Goal: Information Seeking & Learning: Check status

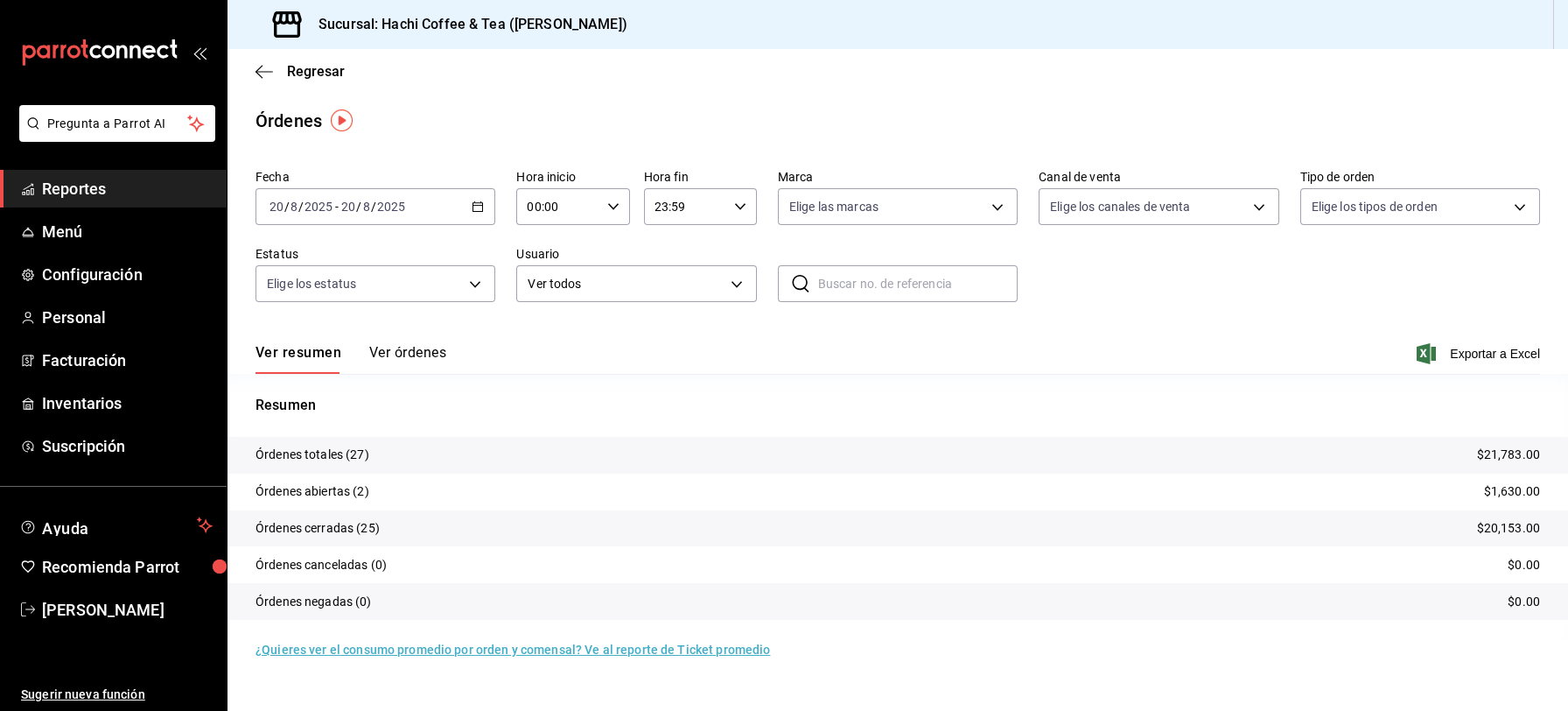
click at [164, 180] on span "Reportes" at bounding box center [127, 188] width 170 height 24
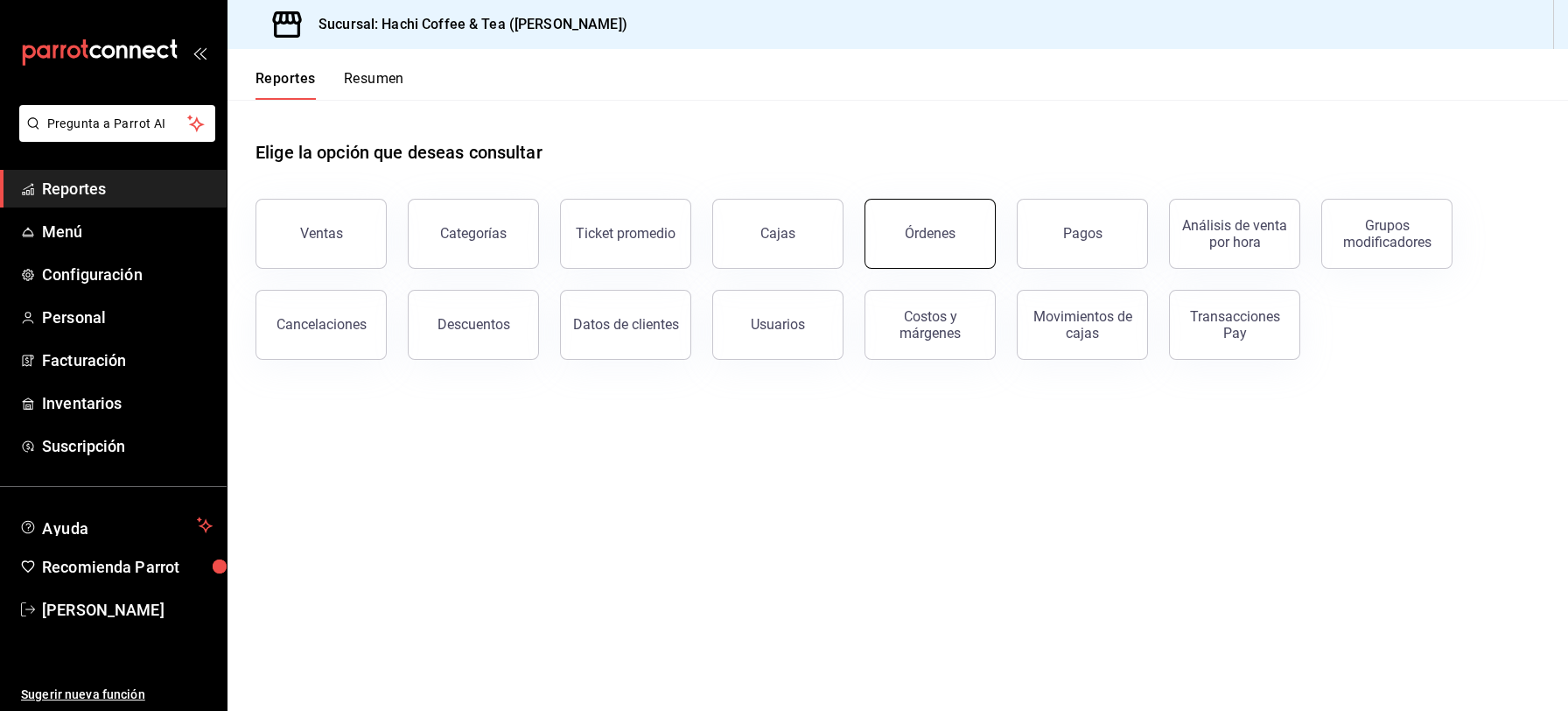
click at [935, 247] on button "Órdenes" at bounding box center [929, 234] width 131 height 70
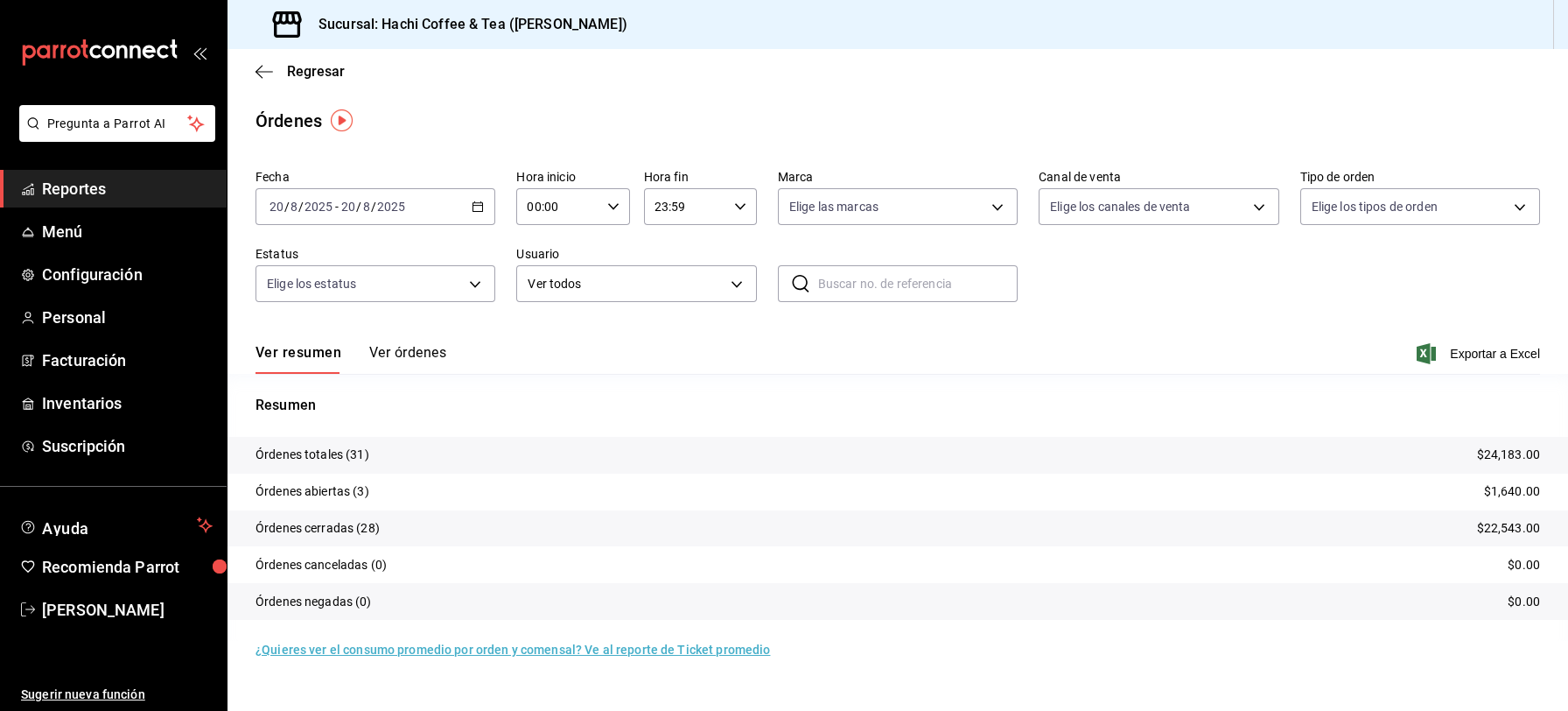
click at [73, 180] on span "Reportes" at bounding box center [127, 188] width 170 height 24
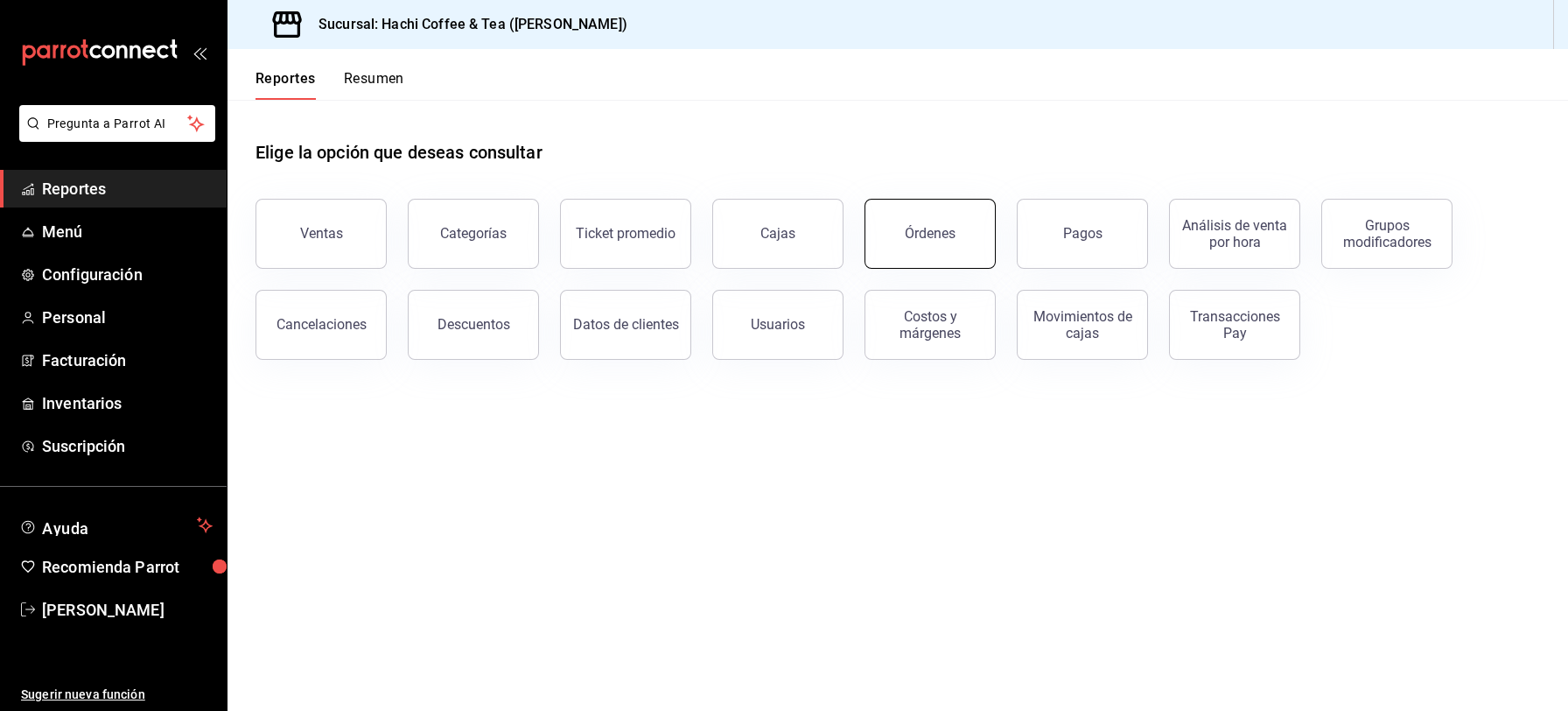
click at [943, 255] on button "Órdenes" at bounding box center [929, 234] width 131 height 70
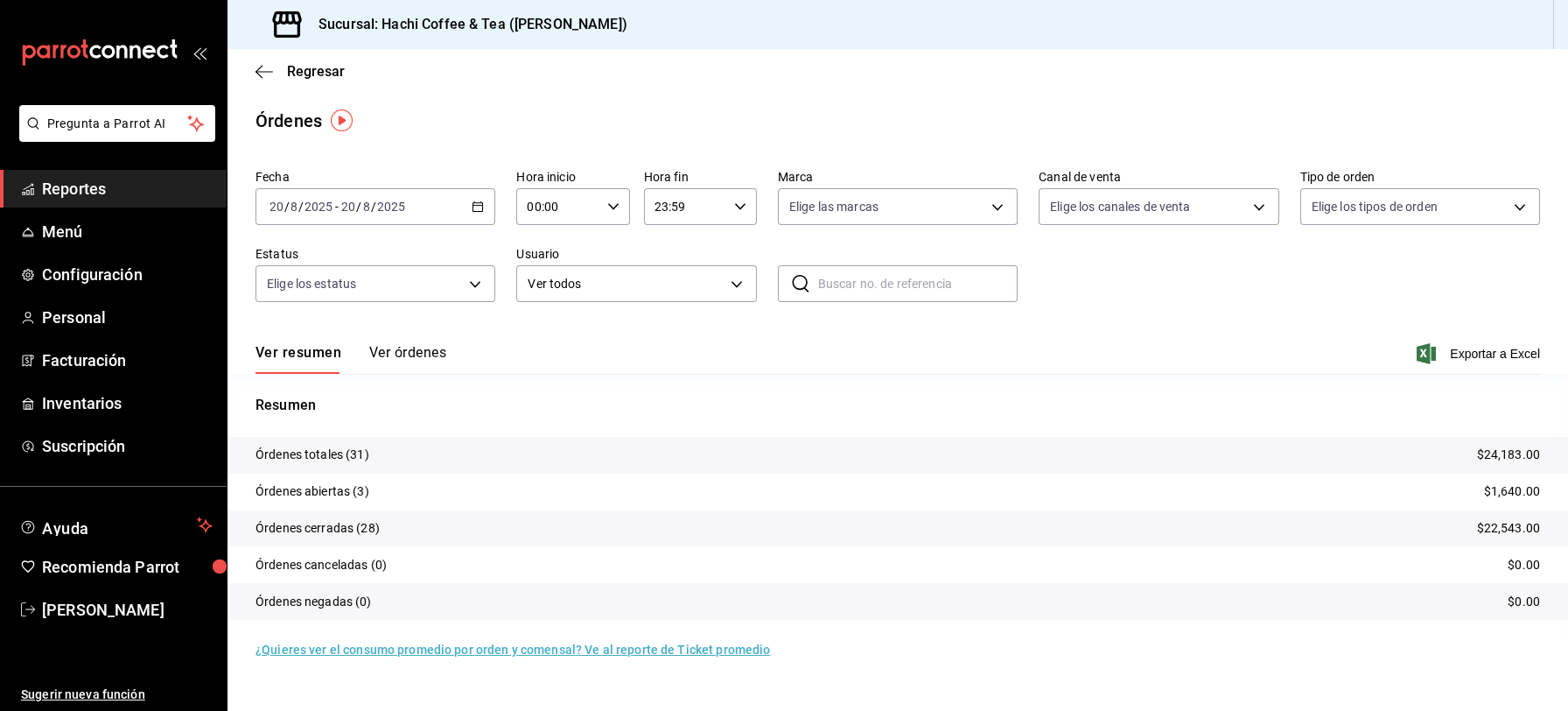
click at [122, 197] on span "Reportes" at bounding box center [127, 188] width 170 height 24
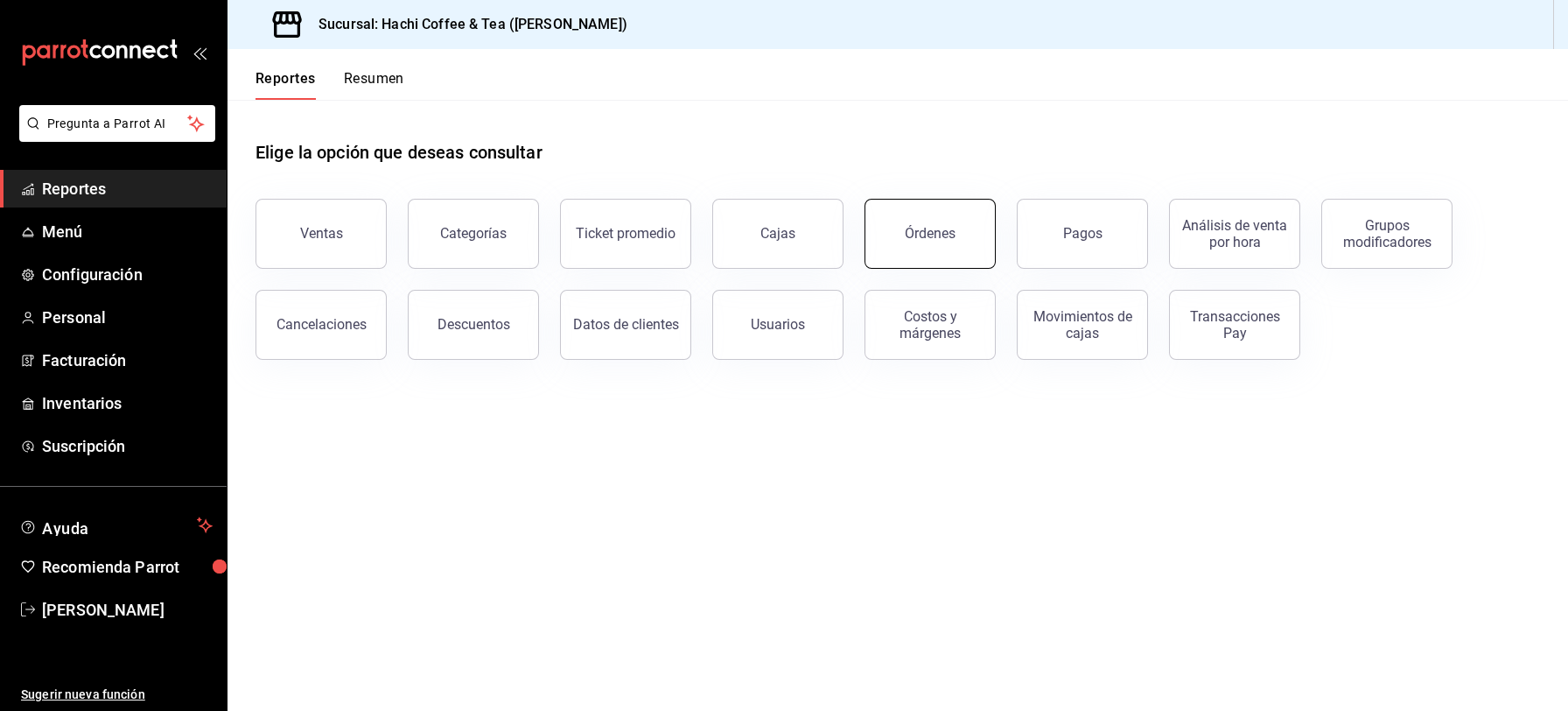
click at [932, 231] on div "Órdenes" at bounding box center [930, 233] width 51 height 17
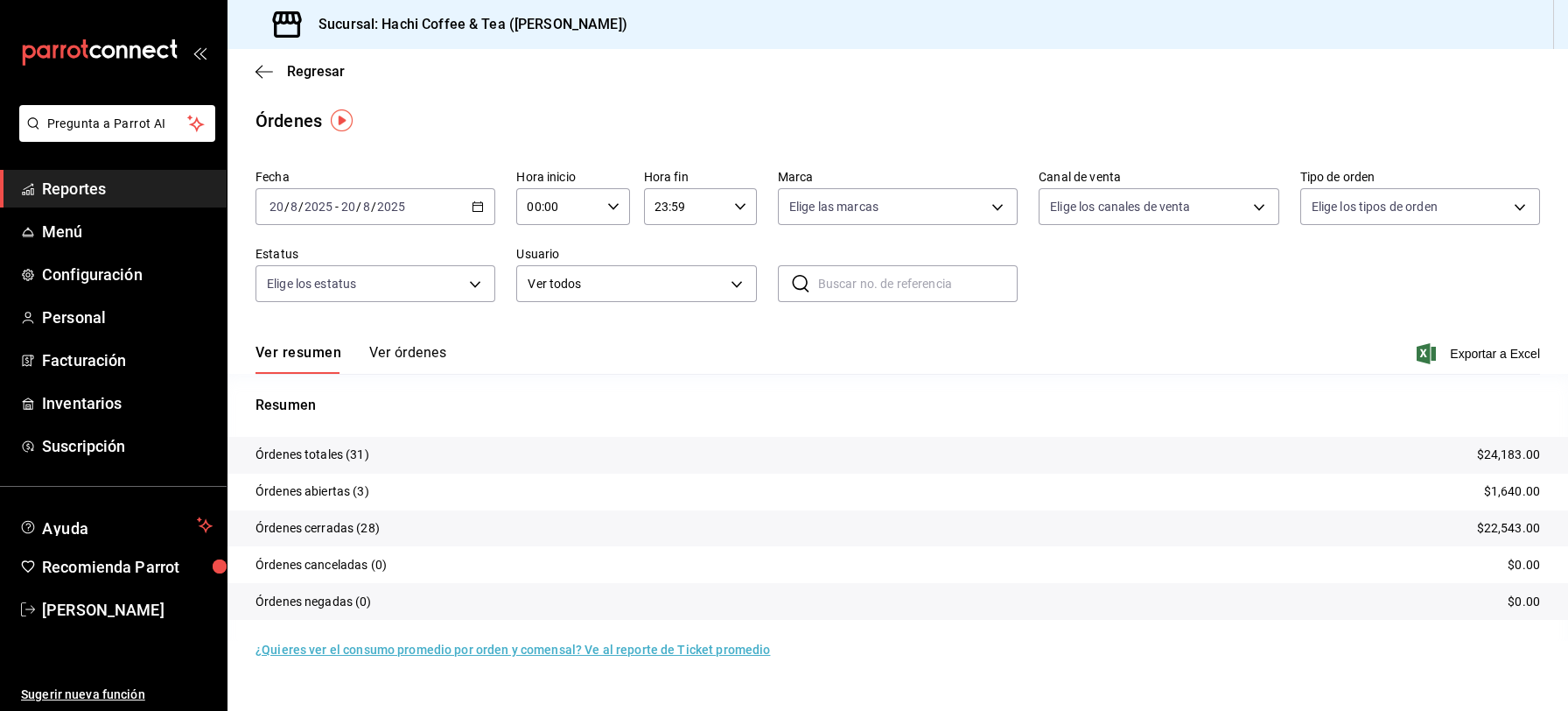
click at [385, 353] on button "Ver órdenes" at bounding box center [408, 359] width 77 height 30
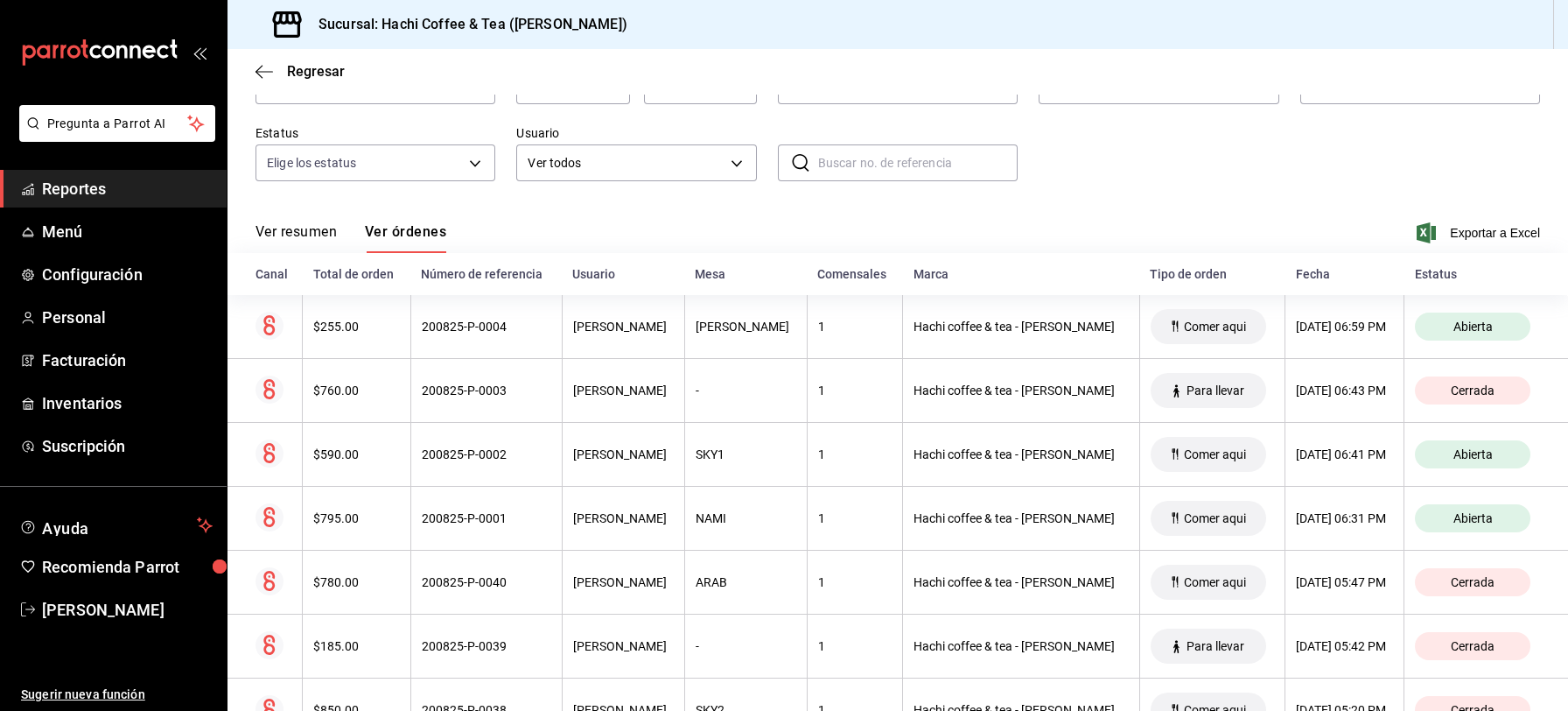
scroll to position [103, 0]
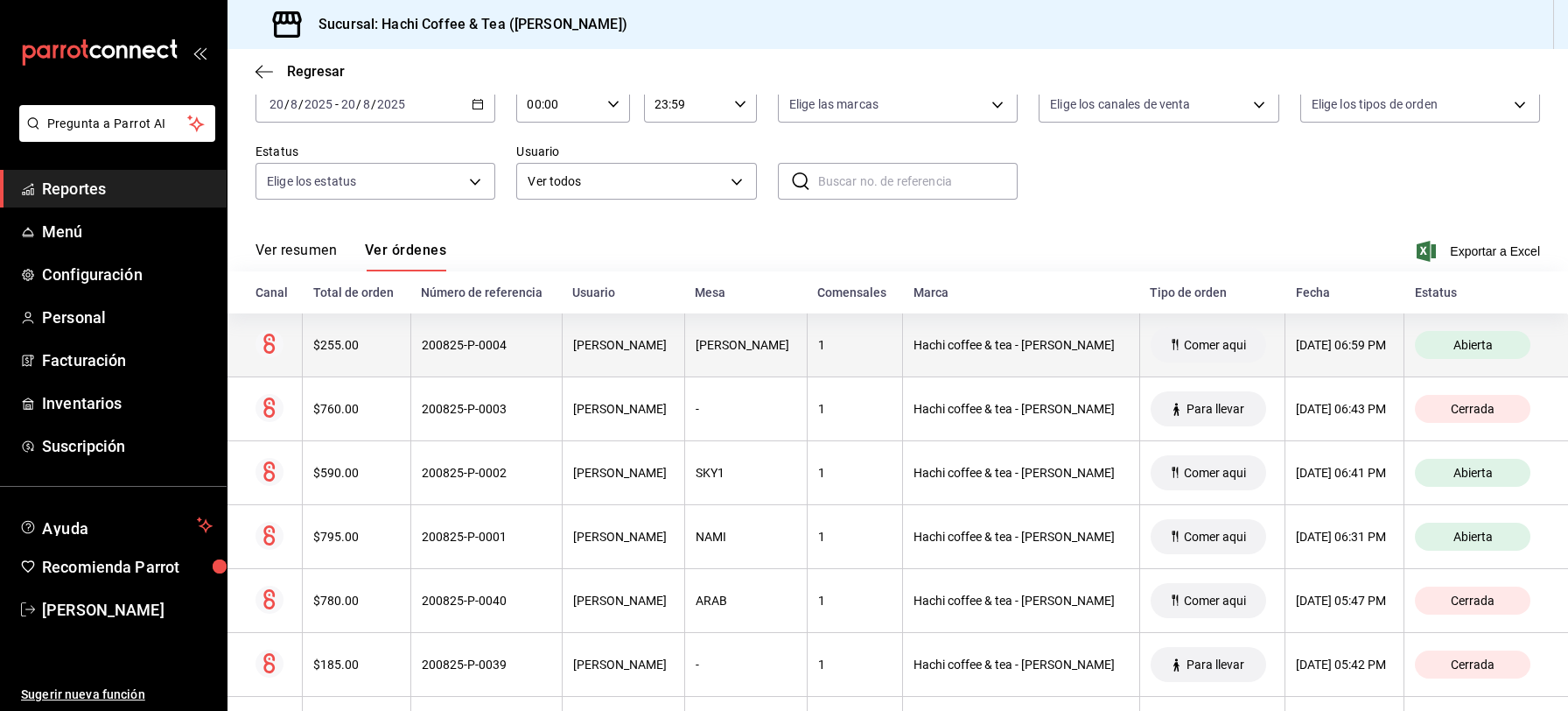
click at [1296, 346] on div "[DATE] 06:59 PM" at bounding box center [1344, 345] width 98 height 14
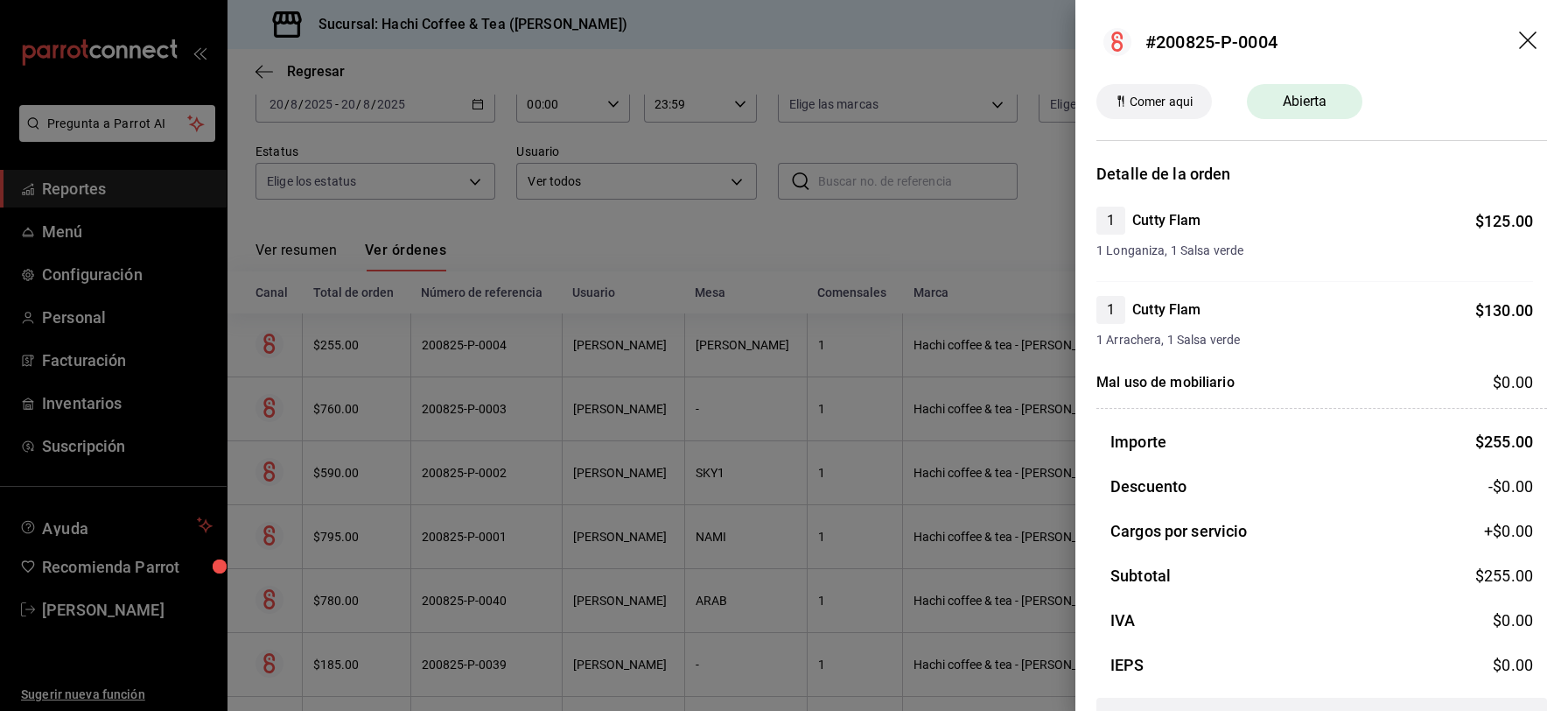
click at [1520, 38] on icon "drag" at bounding box center [1530, 41] width 21 height 21
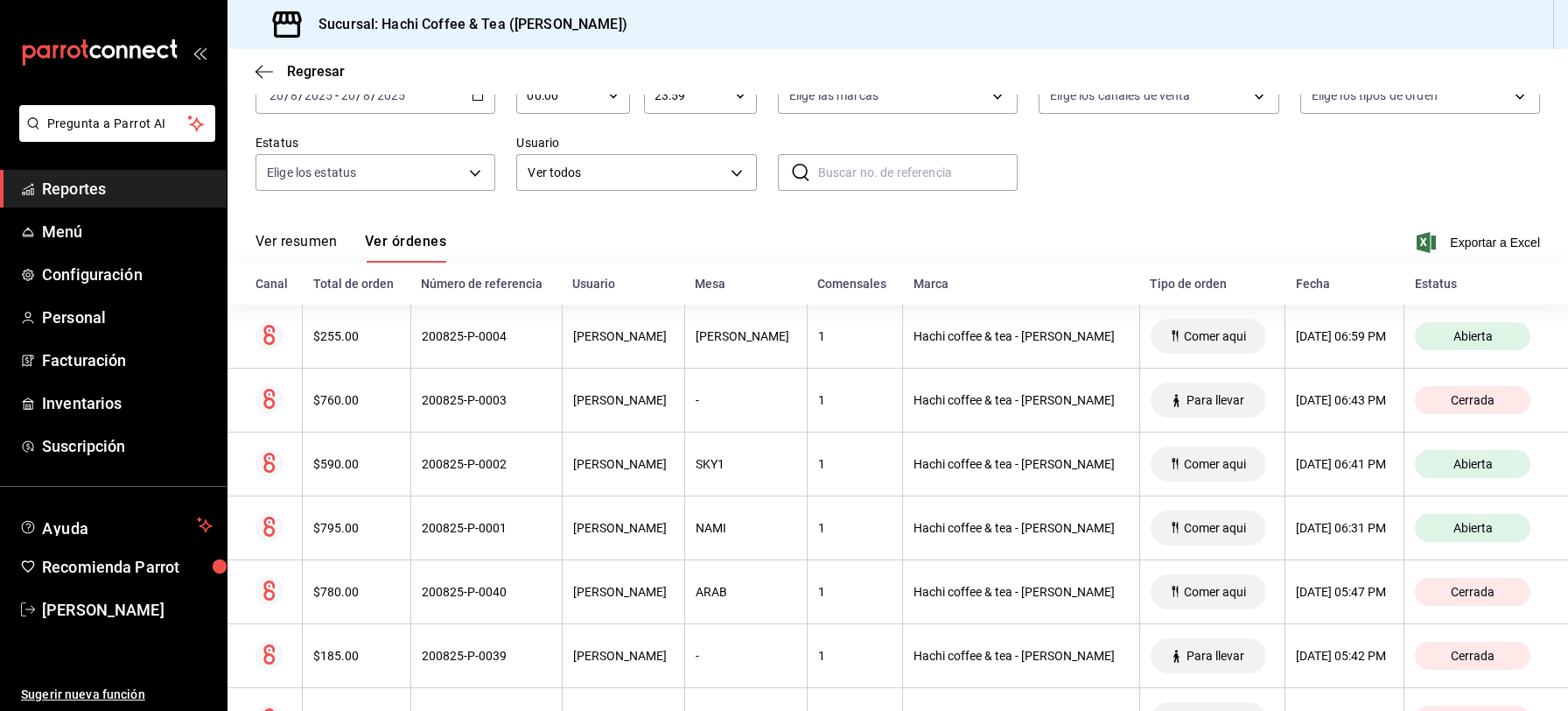
scroll to position [108, 0]
click at [82, 186] on span "Reportes" at bounding box center [127, 188] width 170 height 24
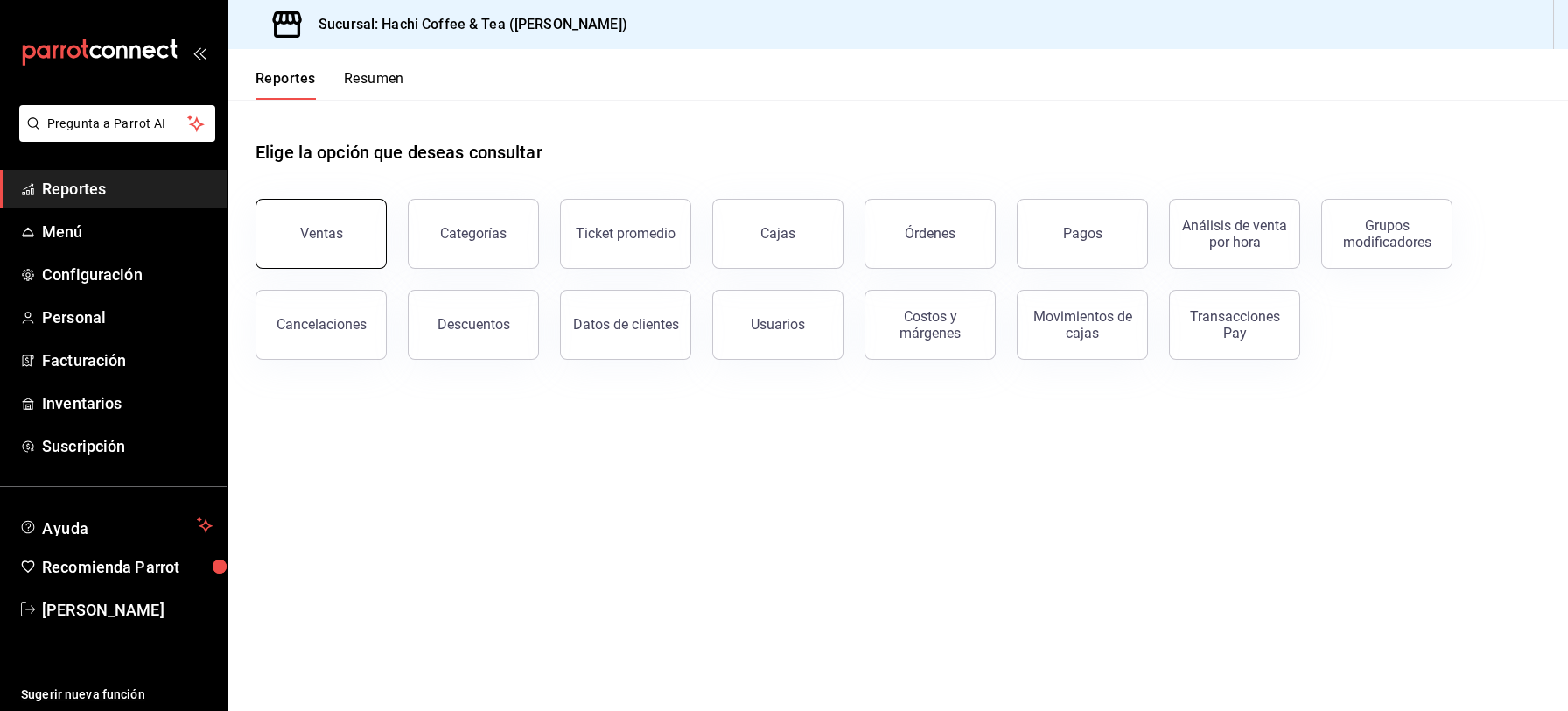
click at [351, 237] on button "Ventas" at bounding box center [320, 234] width 131 height 70
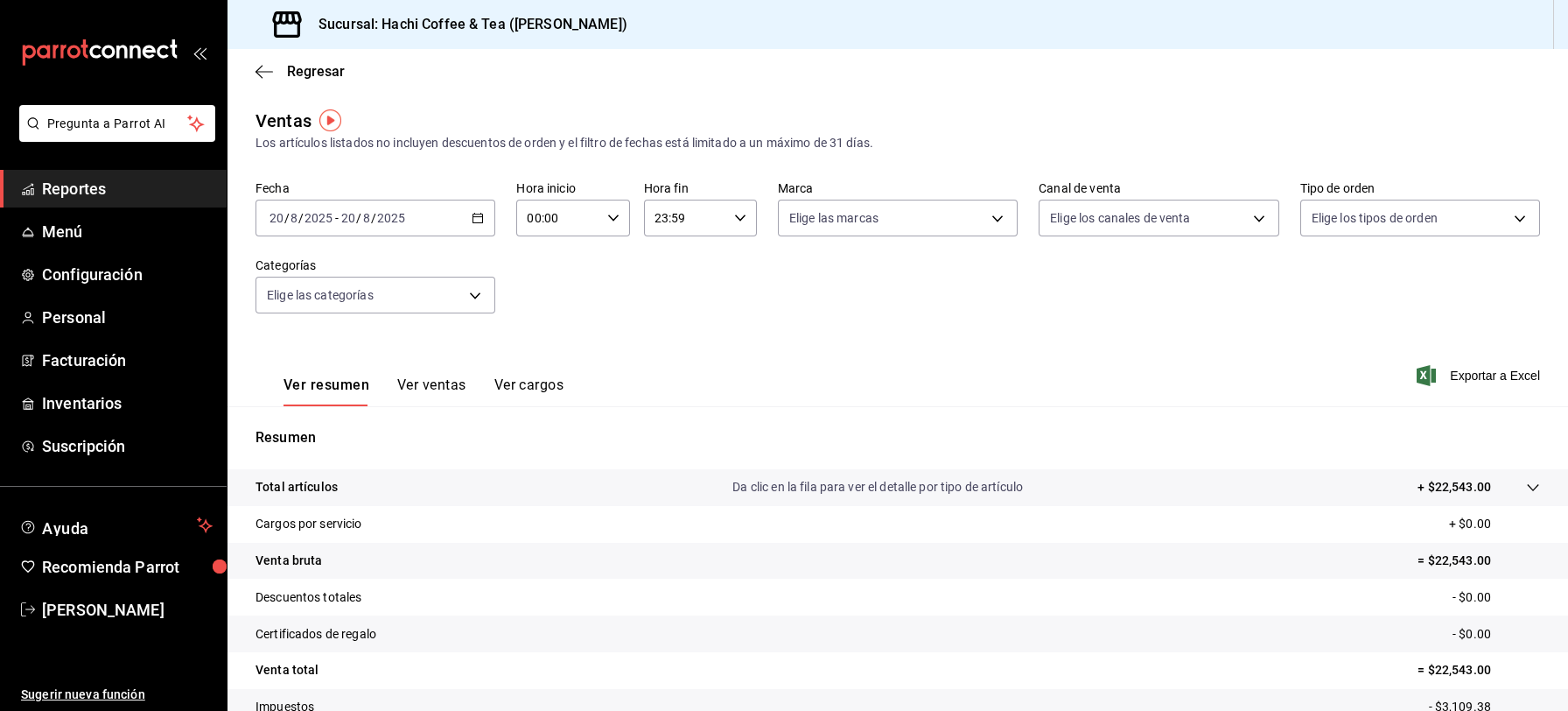
click at [147, 188] on span "Reportes" at bounding box center [127, 188] width 170 height 24
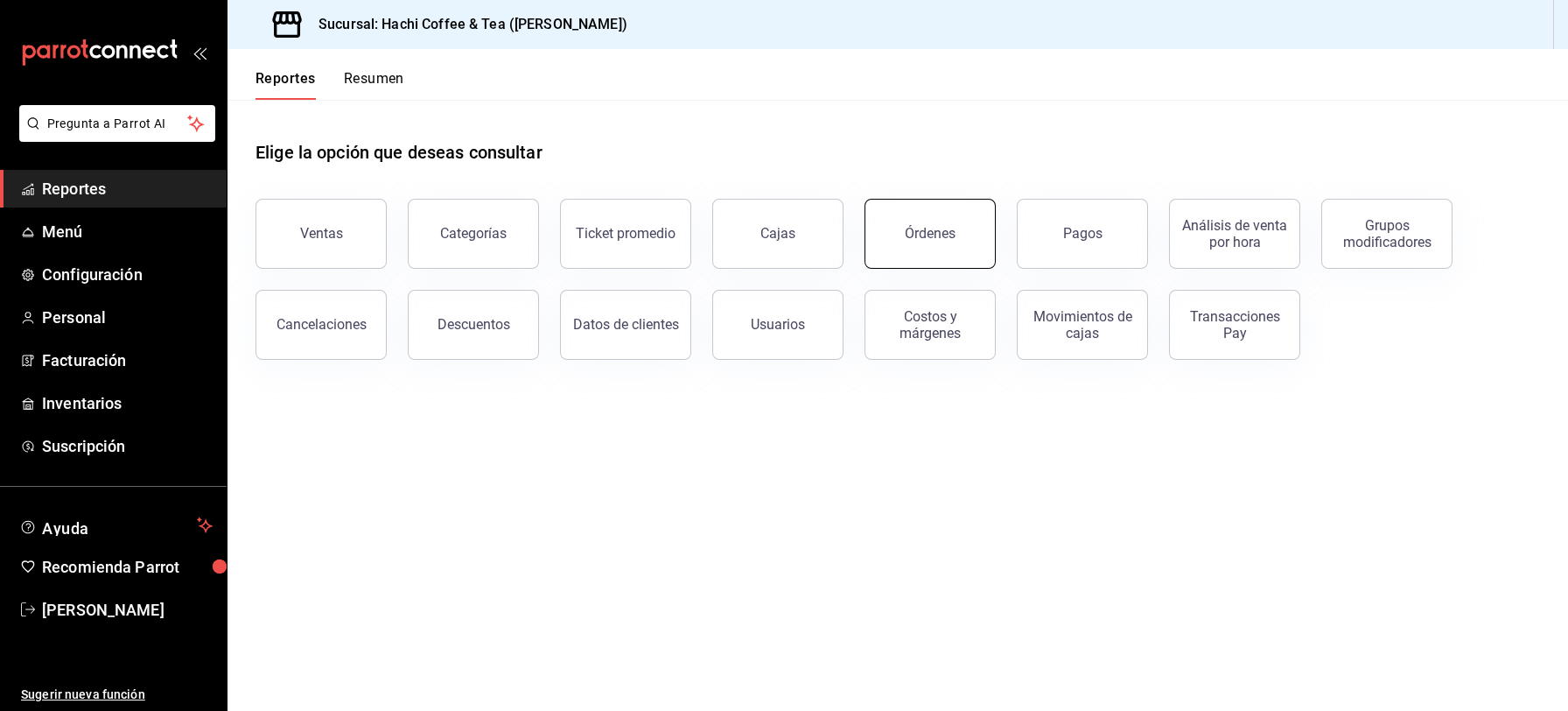
click at [952, 254] on button "Órdenes" at bounding box center [929, 234] width 131 height 70
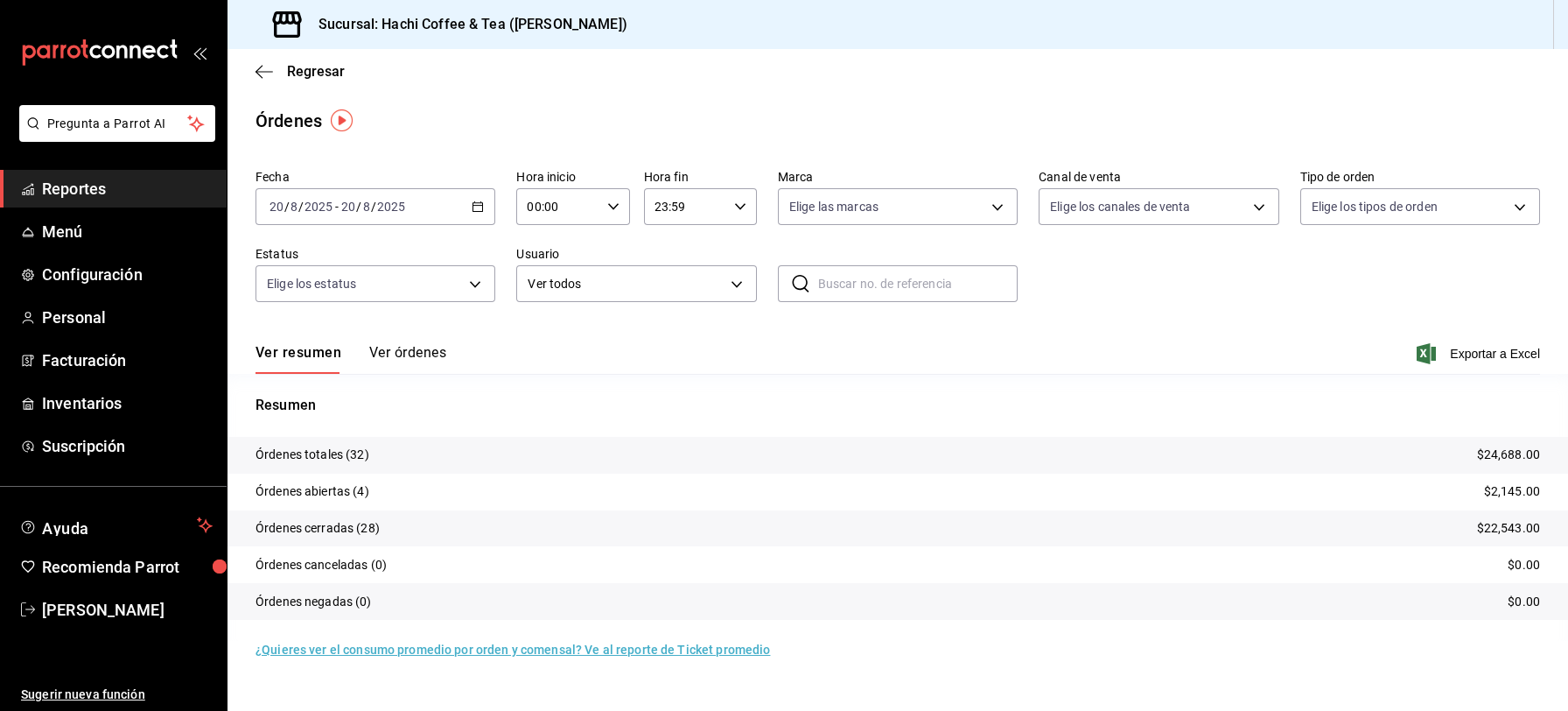
click at [136, 191] on span "Reportes" at bounding box center [127, 188] width 170 height 24
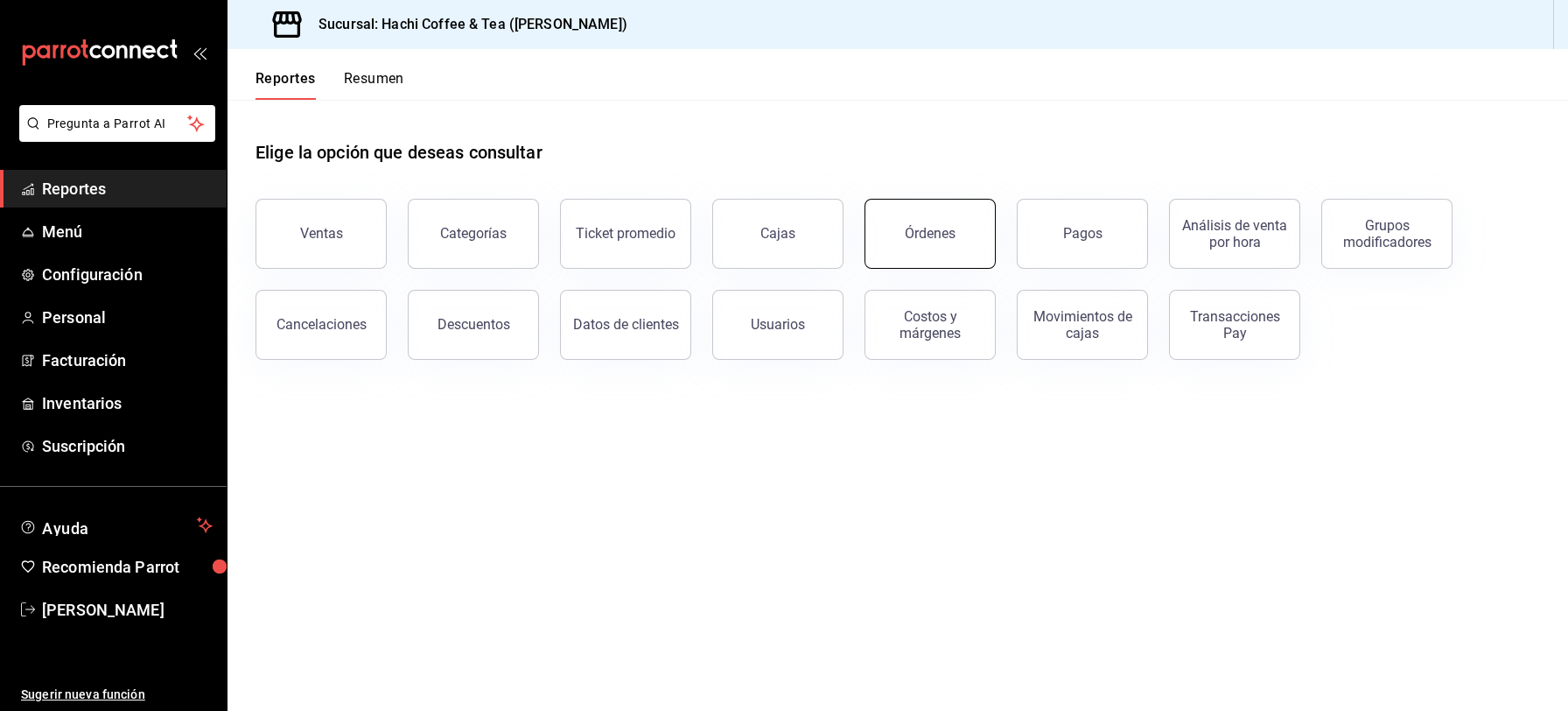
click at [919, 241] on button "Órdenes" at bounding box center [929, 234] width 131 height 70
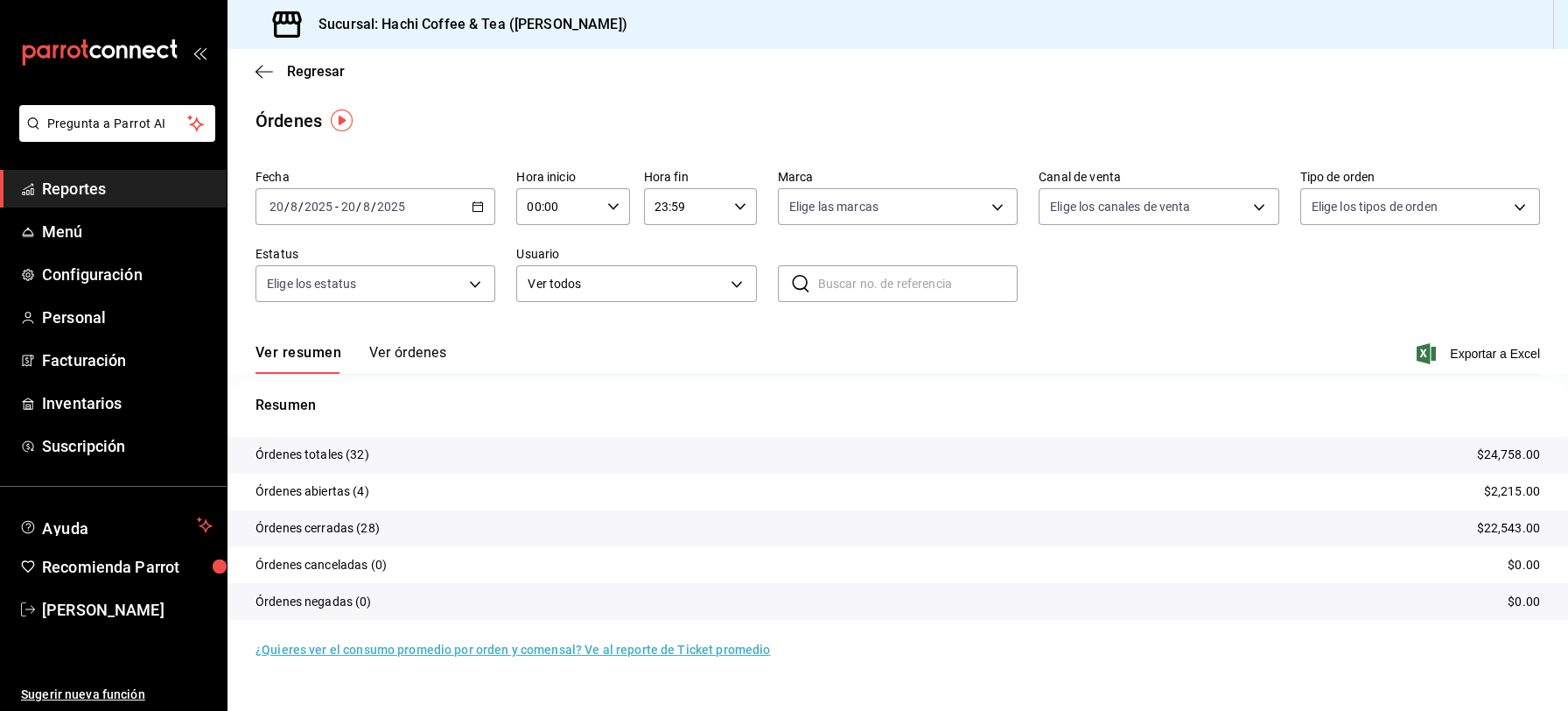
click at [416, 347] on button "Ver órdenes" at bounding box center [408, 359] width 77 height 30
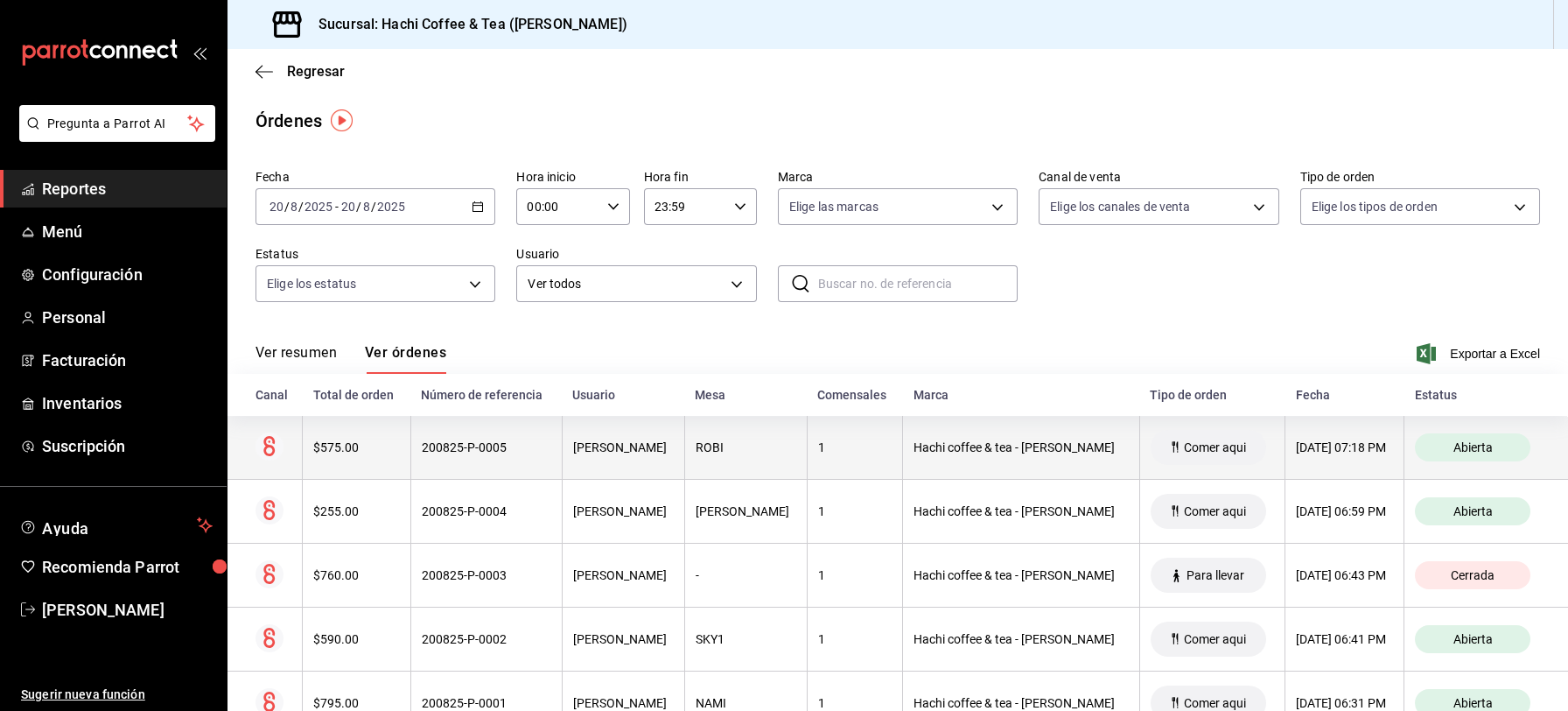
click at [1296, 450] on div "[DATE] 07:18 PM" at bounding box center [1344, 448] width 98 height 14
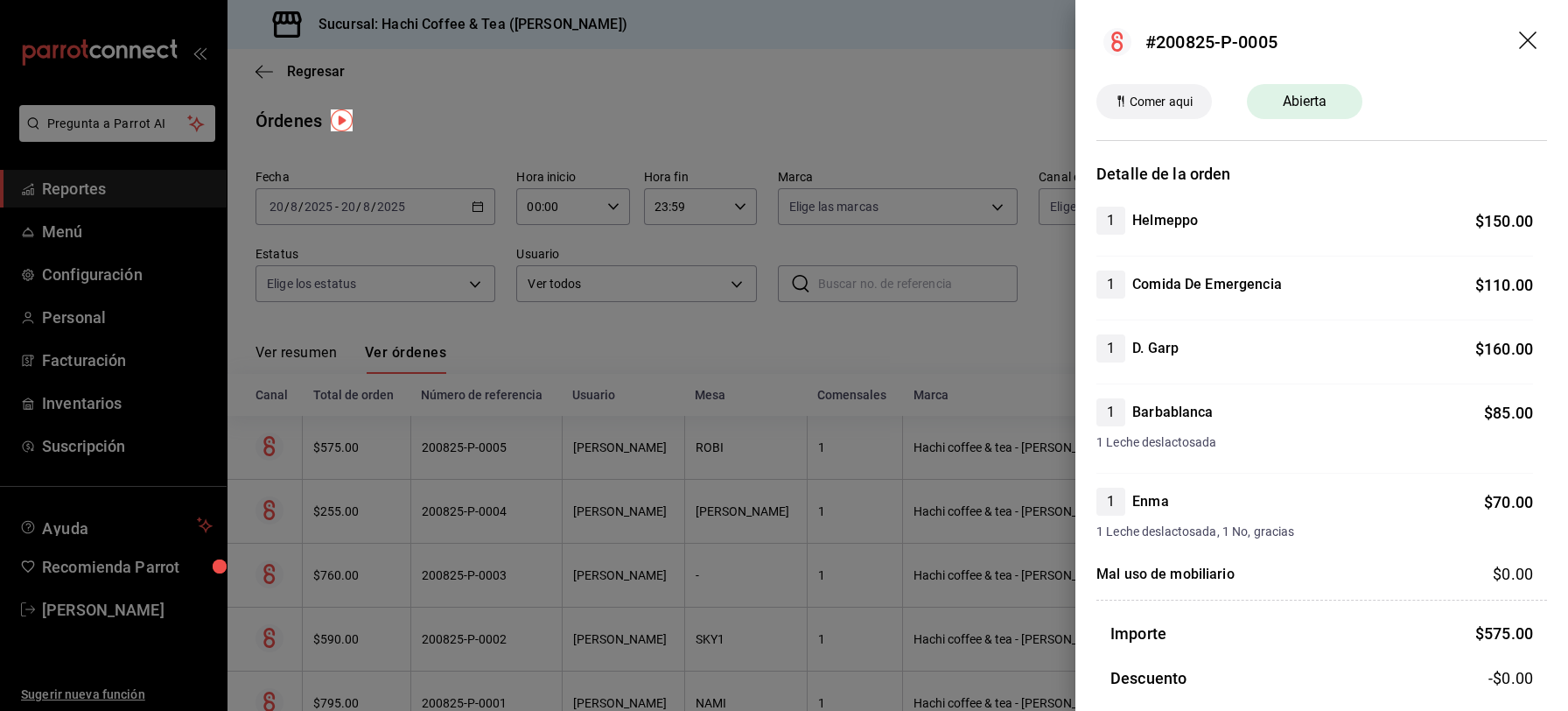
click at [1520, 38] on icon "drag" at bounding box center [1530, 41] width 21 height 21
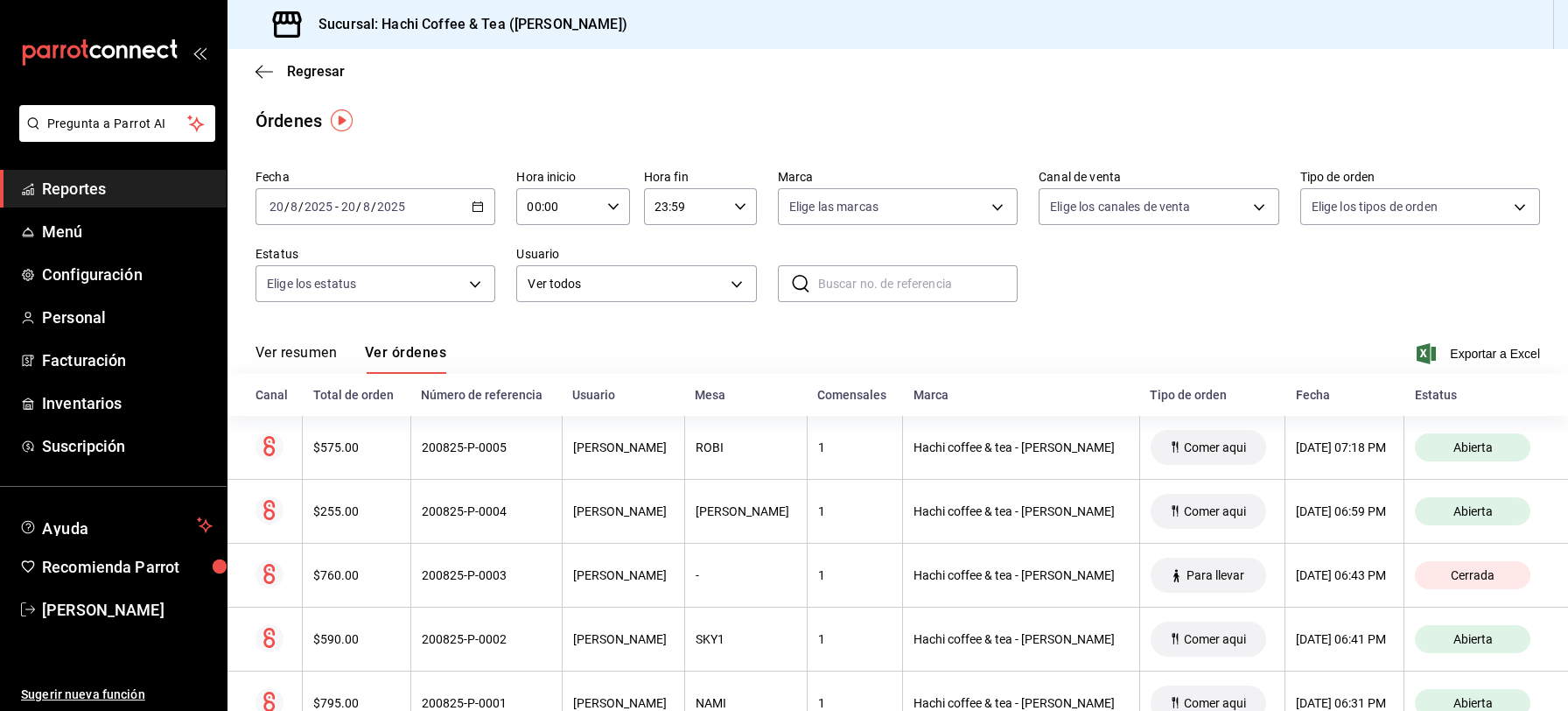
click at [110, 191] on span "Reportes" at bounding box center [127, 188] width 170 height 24
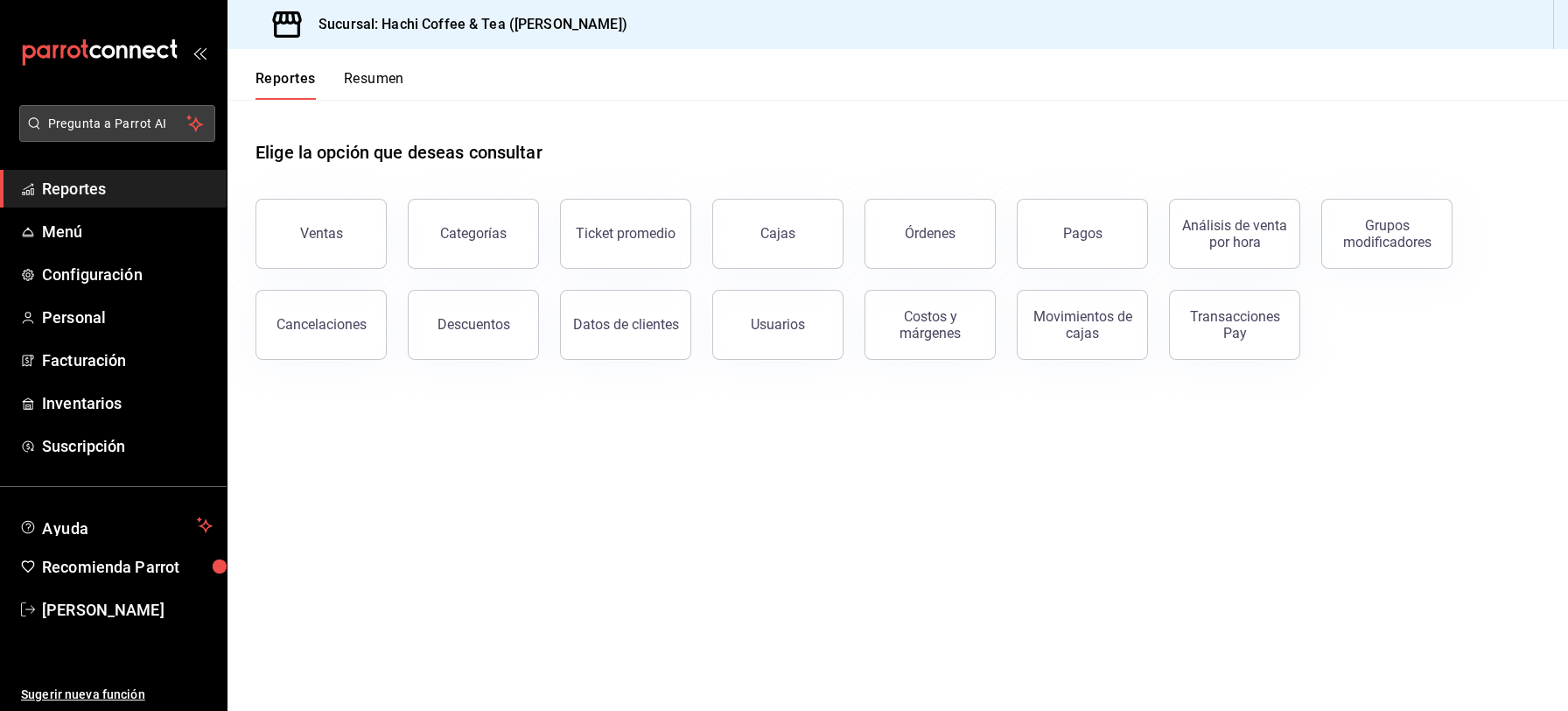
click at [137, 133] on button "Pregunta a Parrot AI" at bounding box center [117, 123] width 196 height 36
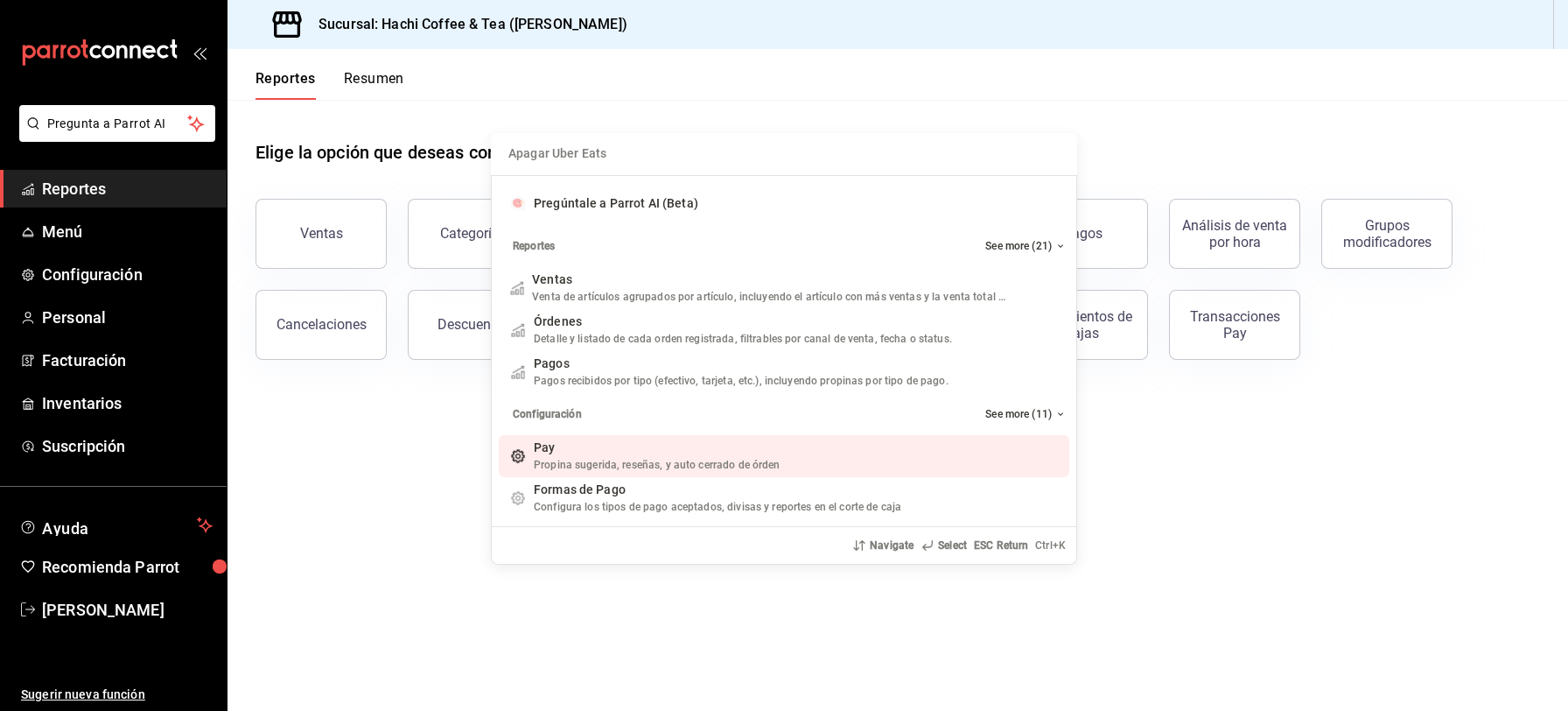
click at [1234, 465] on div "Apagar Uber Eats Pregúntale a Parrot AI (Beta) Reportes See more (21) Ventas Ve…" at bounding box center [784, 355] width 1568 height 711
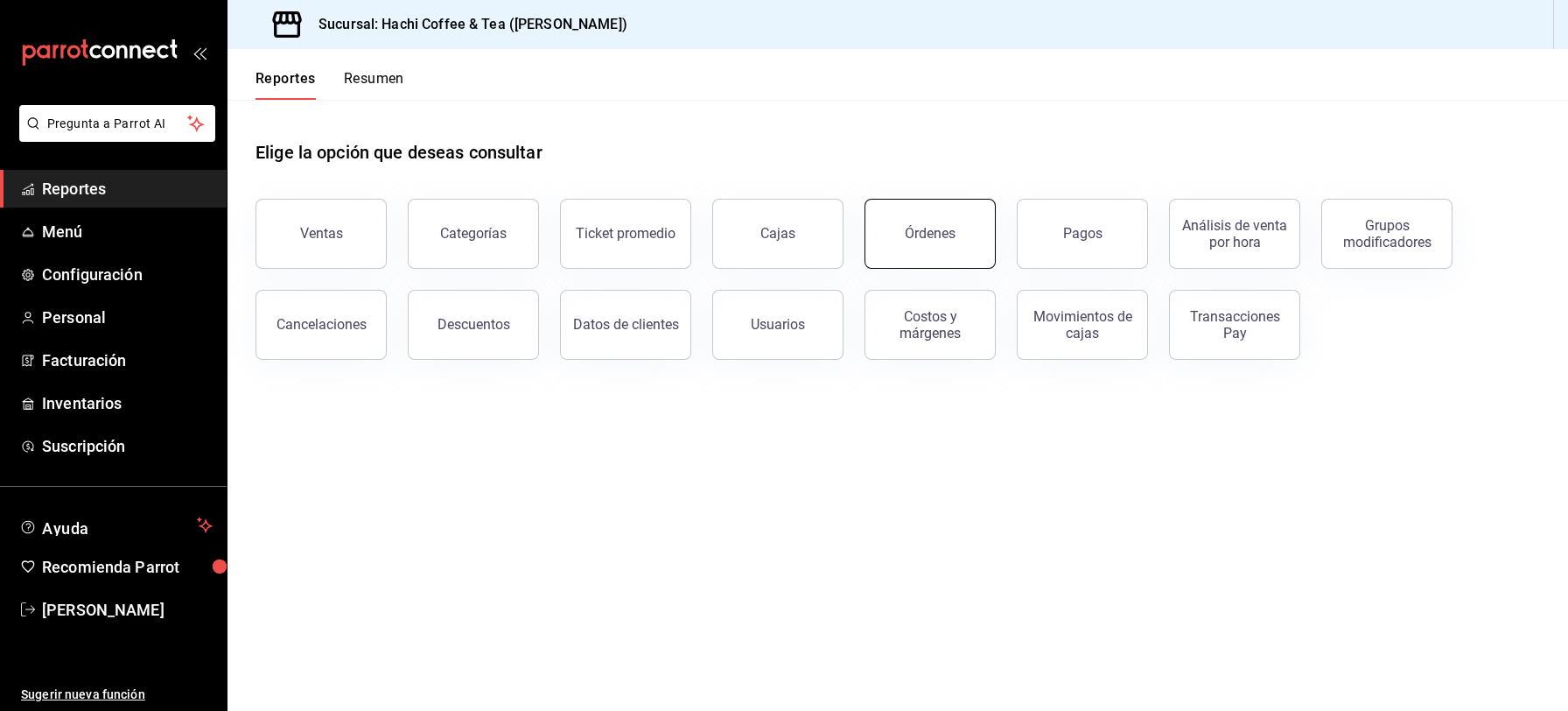
click at [937, 246] on button "Órdenes" at bounding box center [929, 234] width 131 height 70
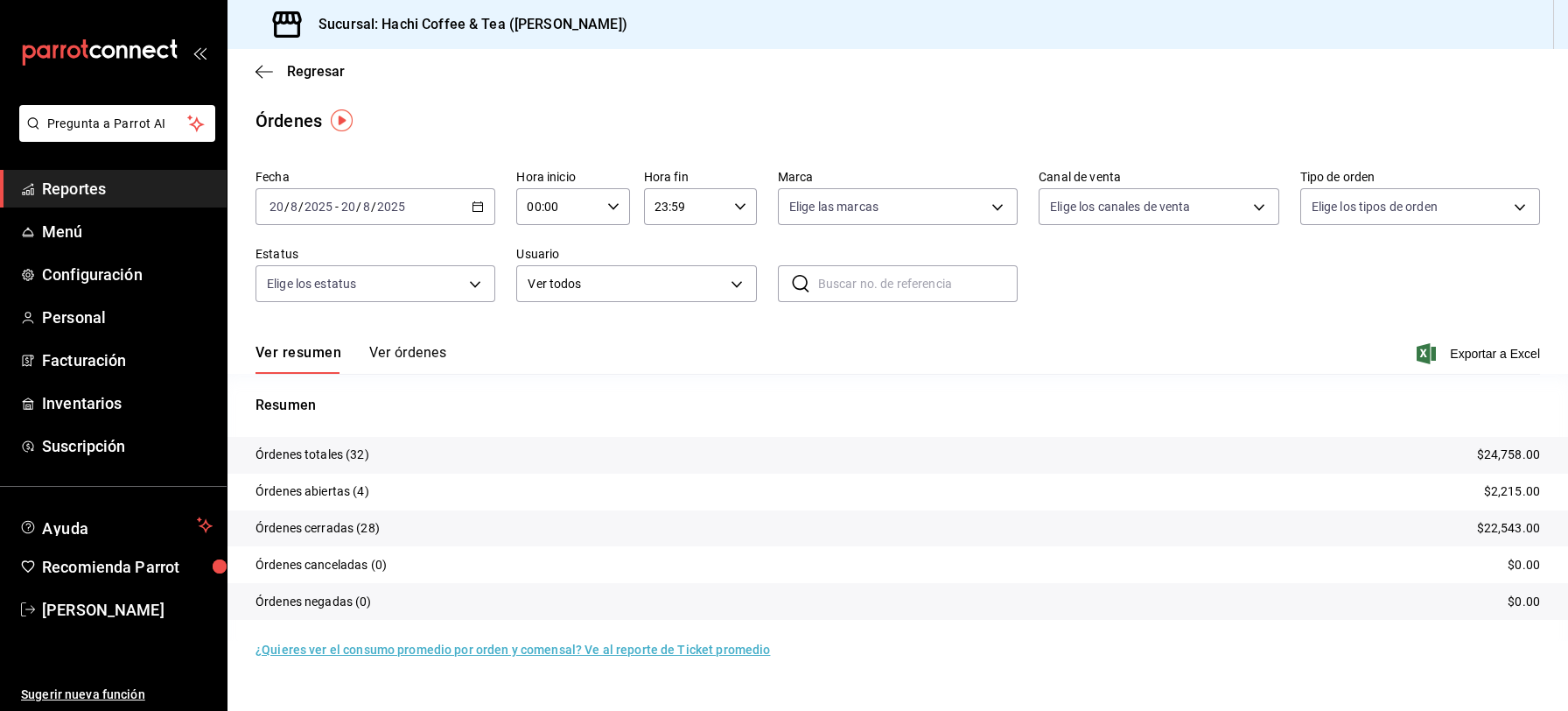
click at [425, 356] on button "Ver órdenes" at bounding box center [408, 359] width 77 height 30
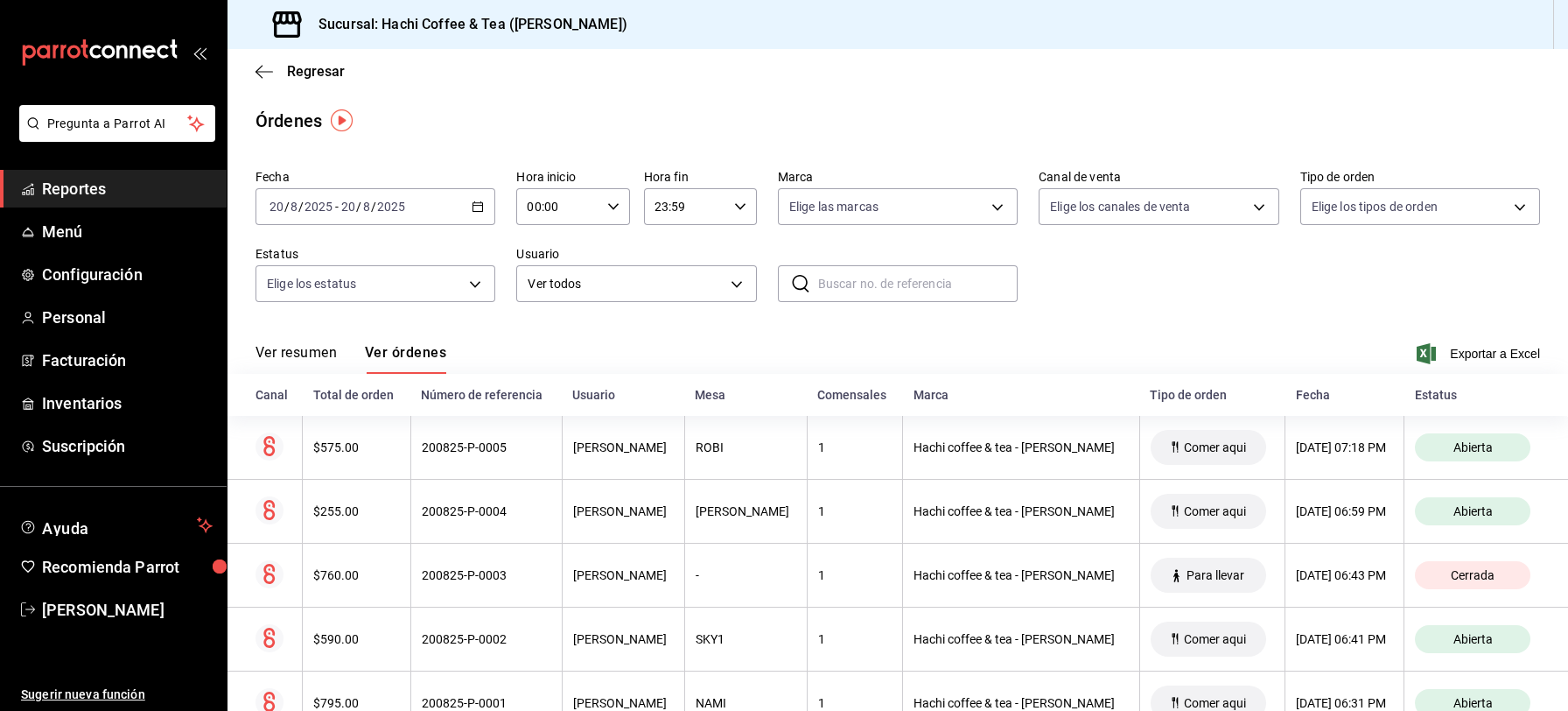
click at [145, 196] on span "Reportes" at bounding box center [127, 188] width 170 height 24
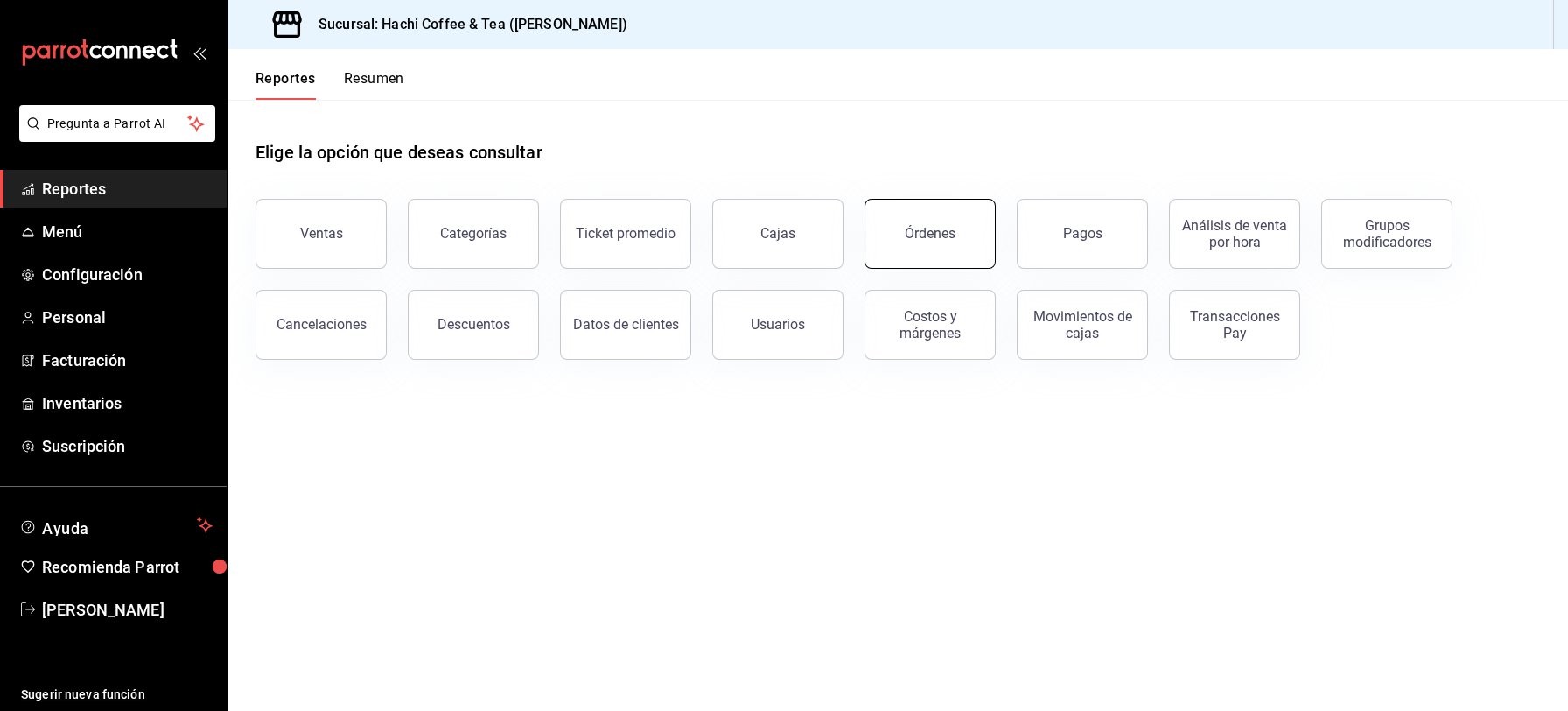
click at [921, 220] on button "Órdenes" at bounding box center [929, 234] width 131 height 70
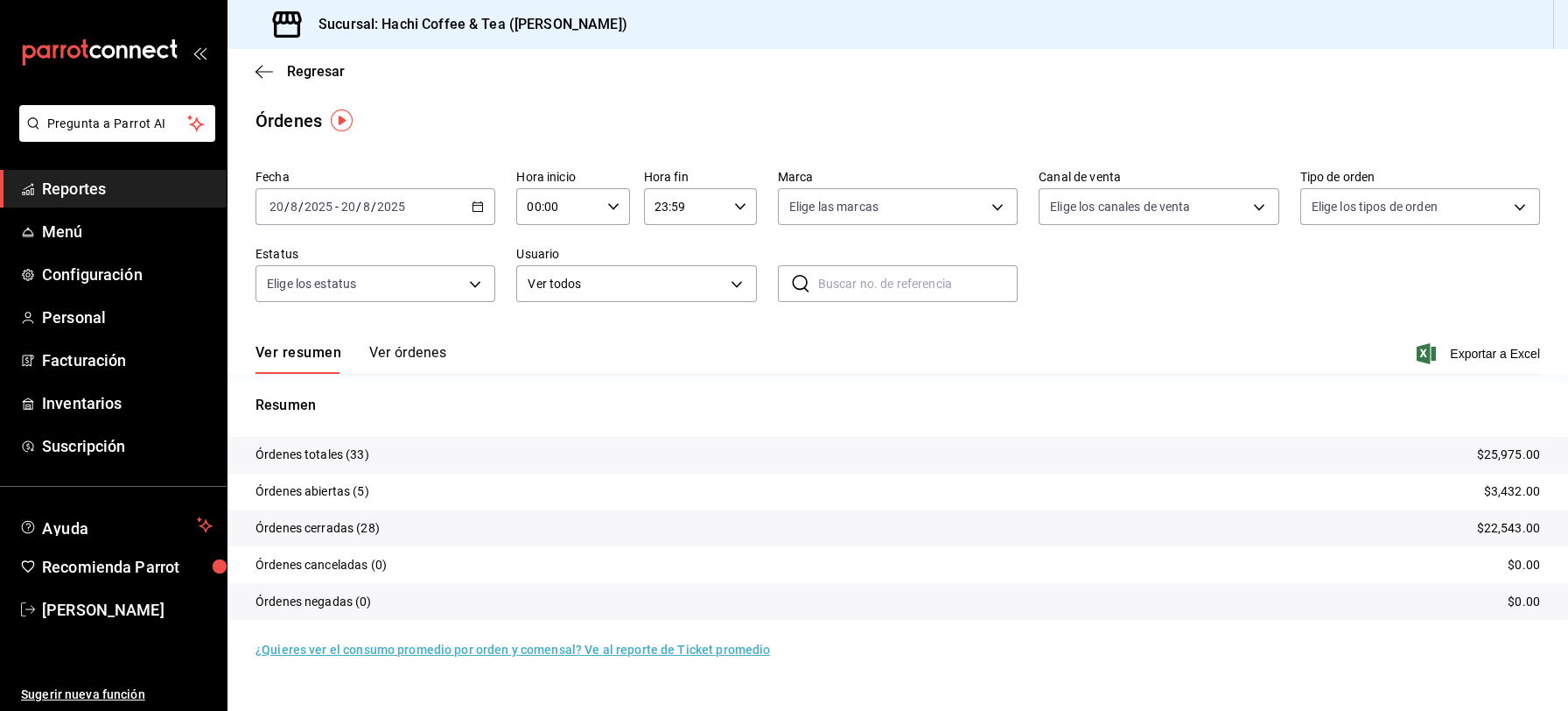
click at [434, 357] on button "Ver órdenes" at bounding box center [408, 359] width 77 height 30
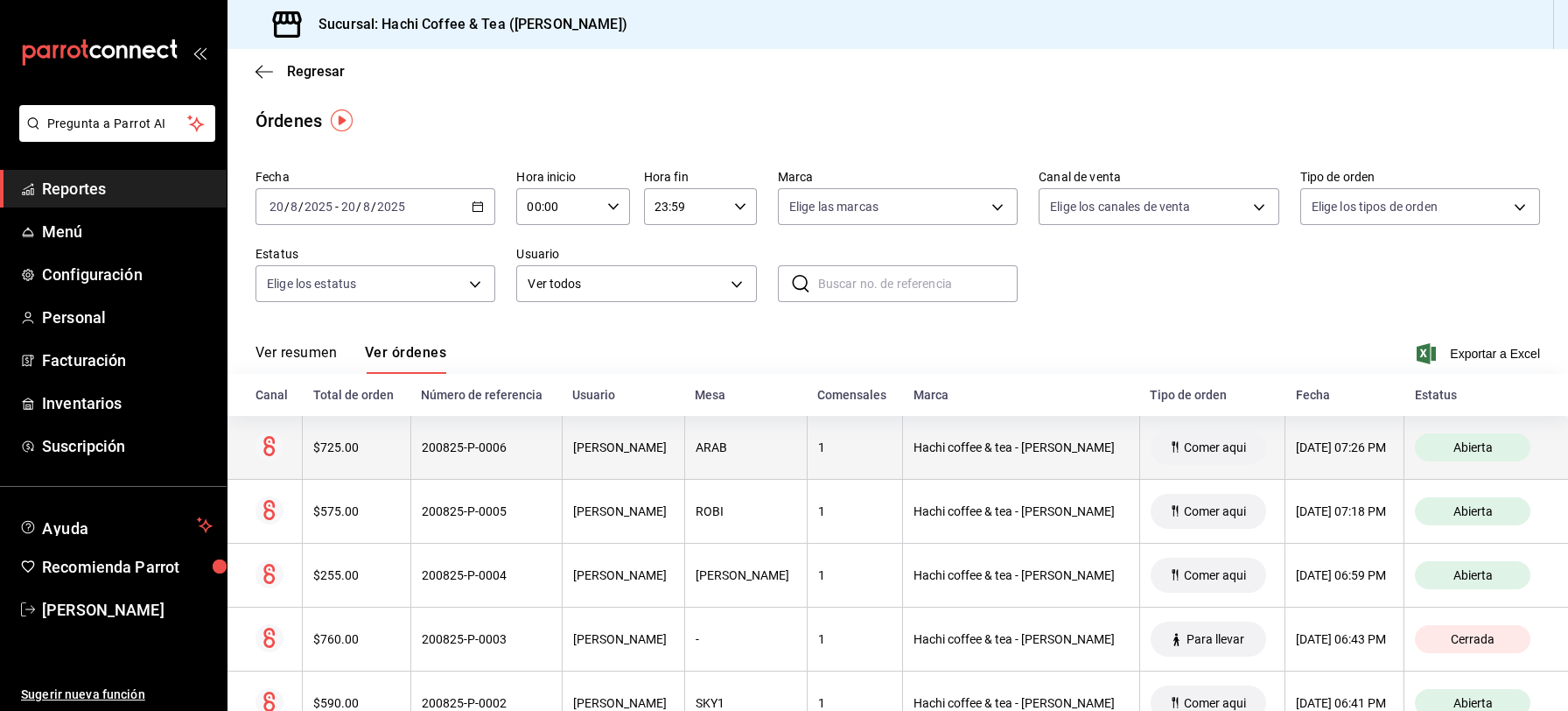
click at [1317, 456] on th "[DATE] 07:26 PM" at bounding box center [1345, 448] width 119 height 64
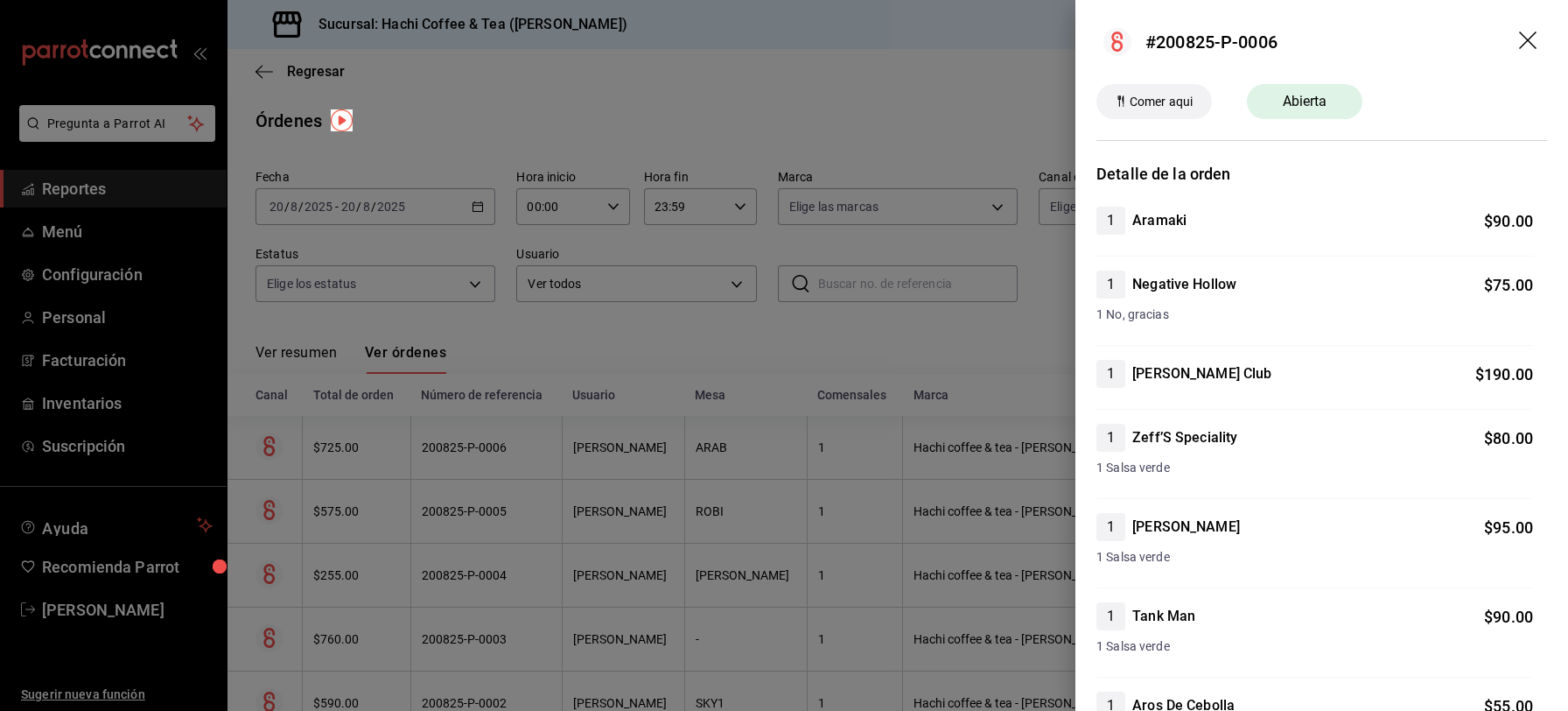
click at [1520, 37] on icon "drag" at bounding box center [1529, 40] width 18 height 18
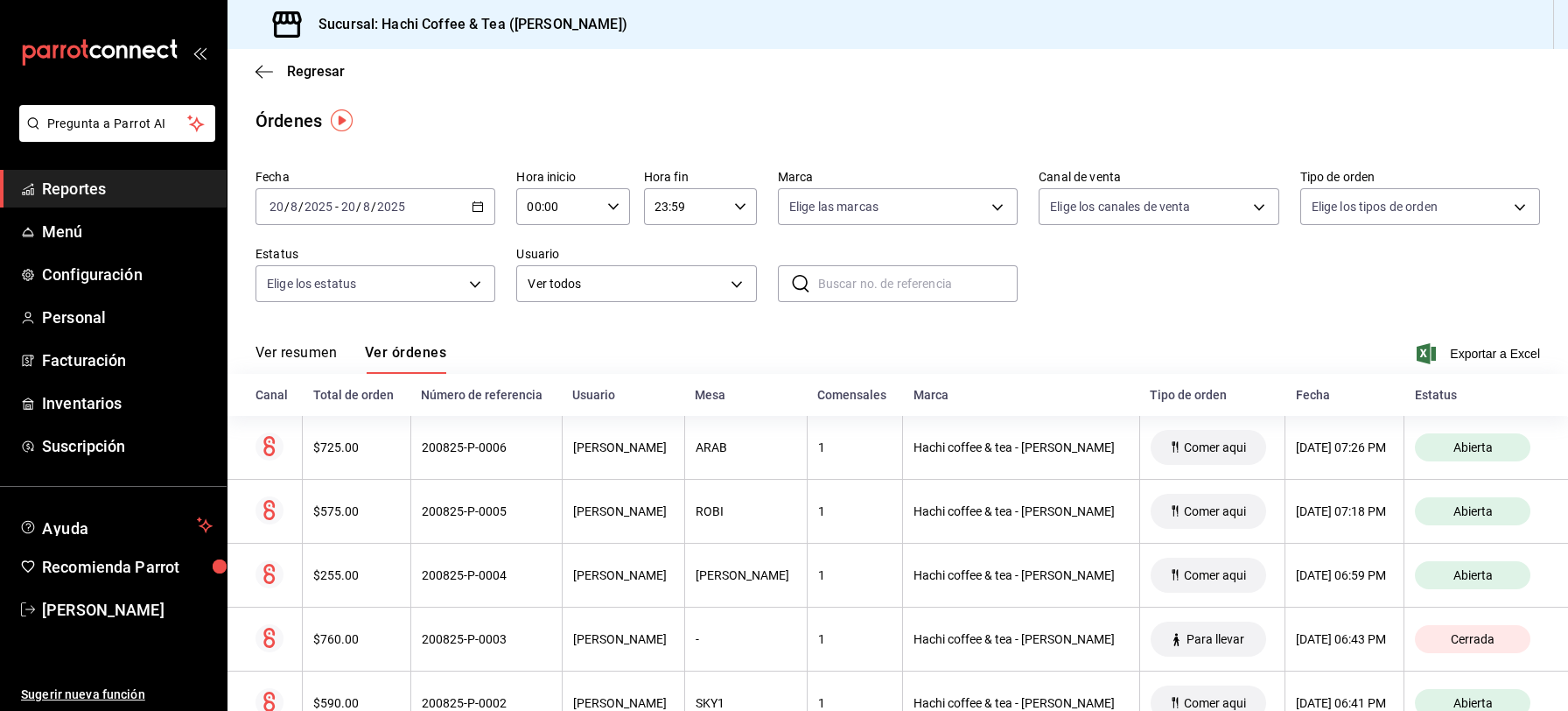
click at [98, 184] on span "Reportes" at bounding box center [127, 188] width 170 height 24
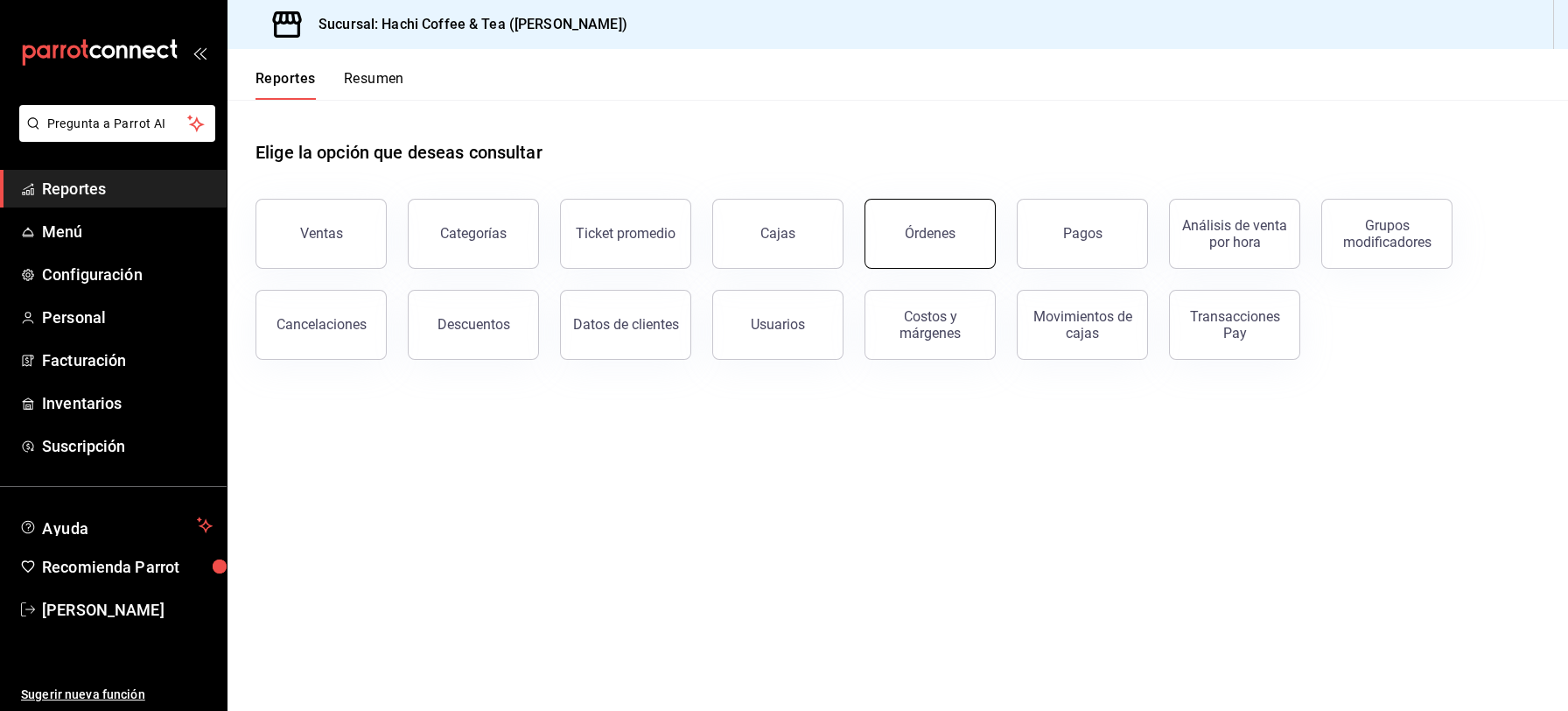
click at [964, 251] on button "Órdenes" at bounding box center [929, 234] width 131 height 70
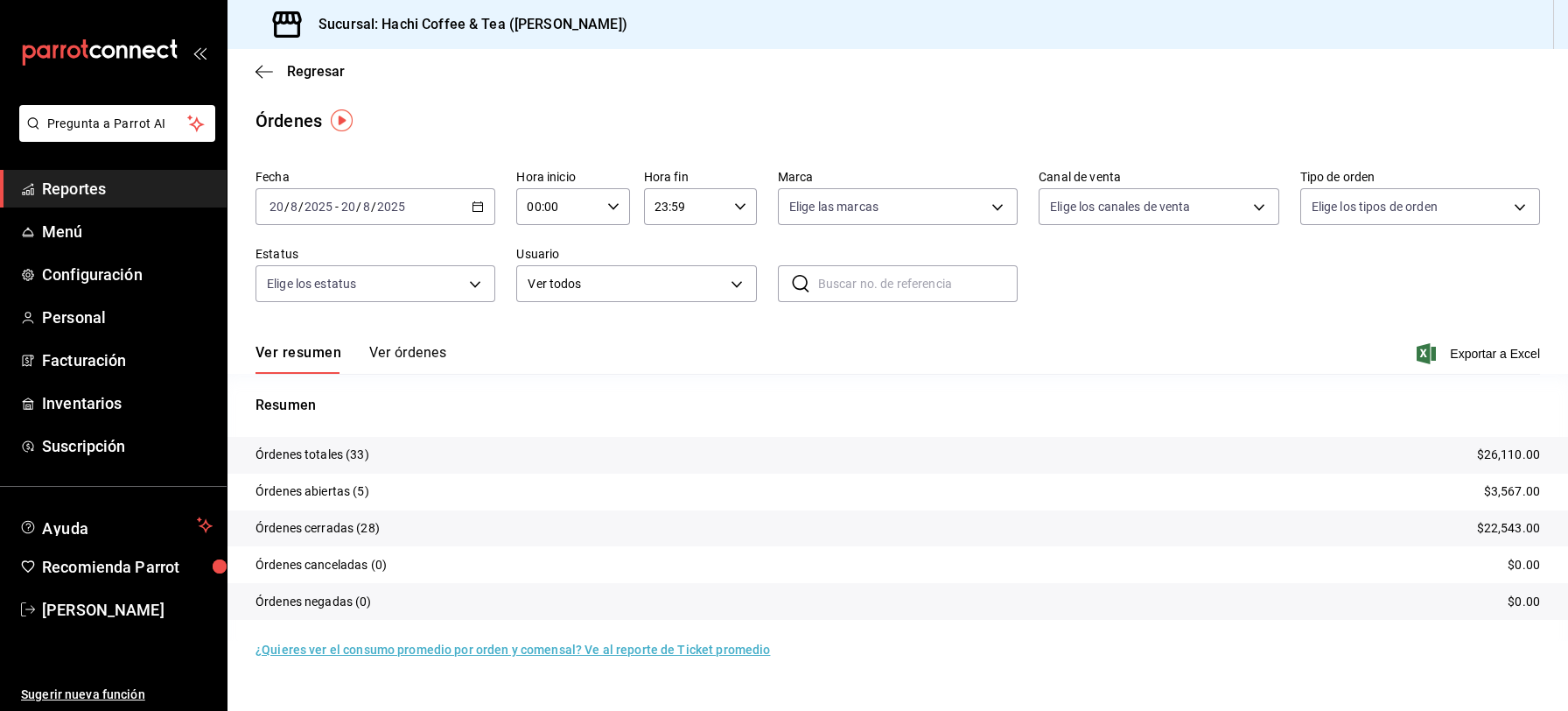
click at [155, 196] on span "Reportes" at bounding box center [127, 188] width 170 height 24
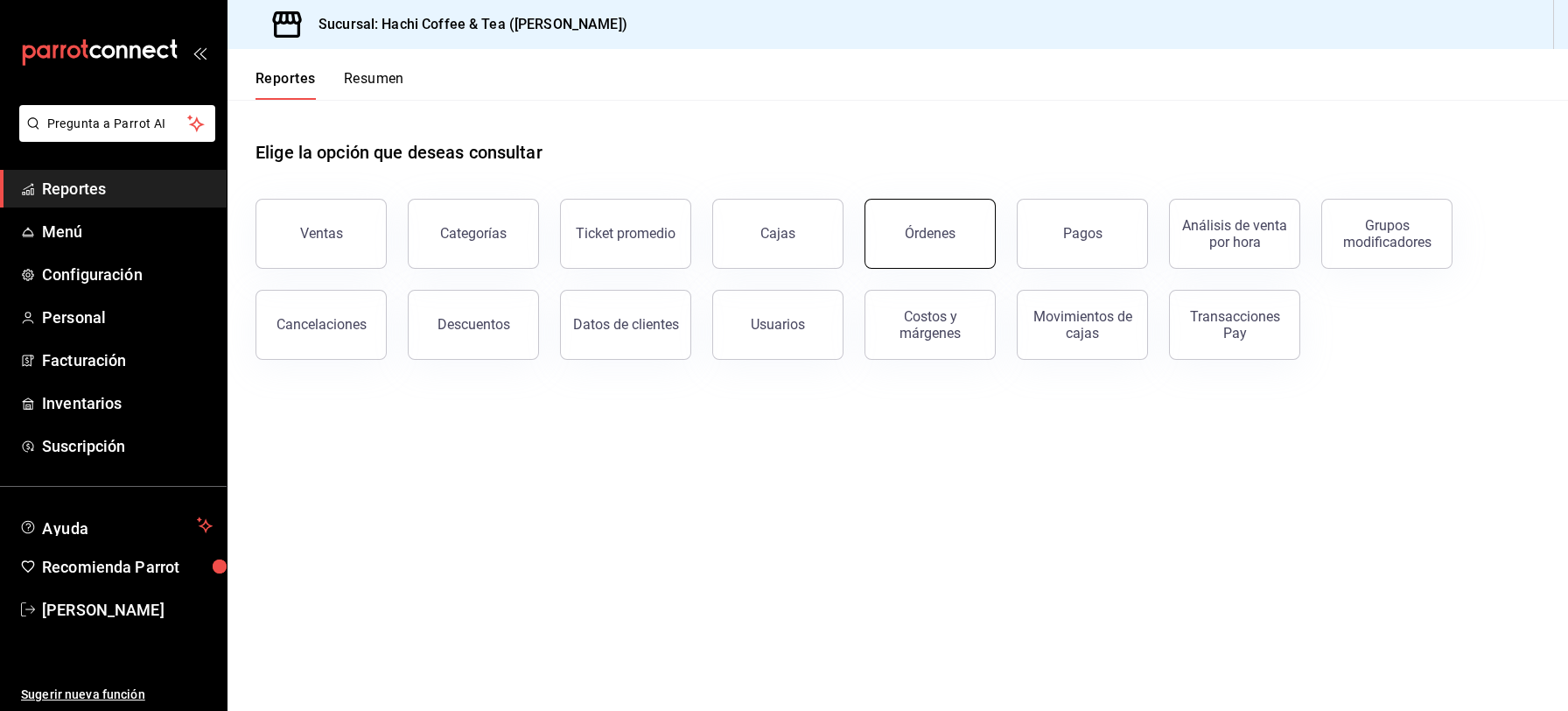
click at [958, 249] on button "Órdenes" at bounding box center [929, 234] width 131 height 70
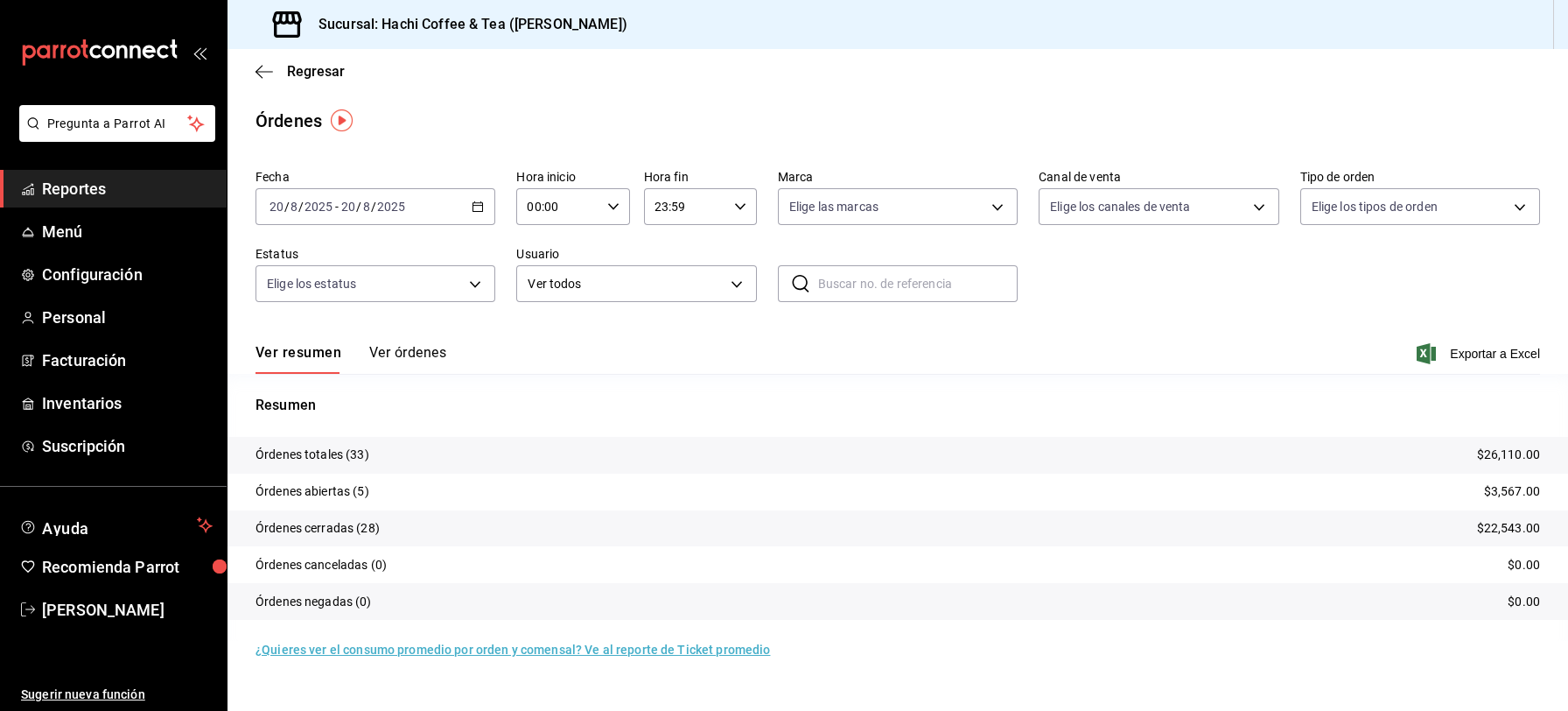
click at [70, 180] on span "Reportes" at bounding box center [127, 188] width 170 height 24
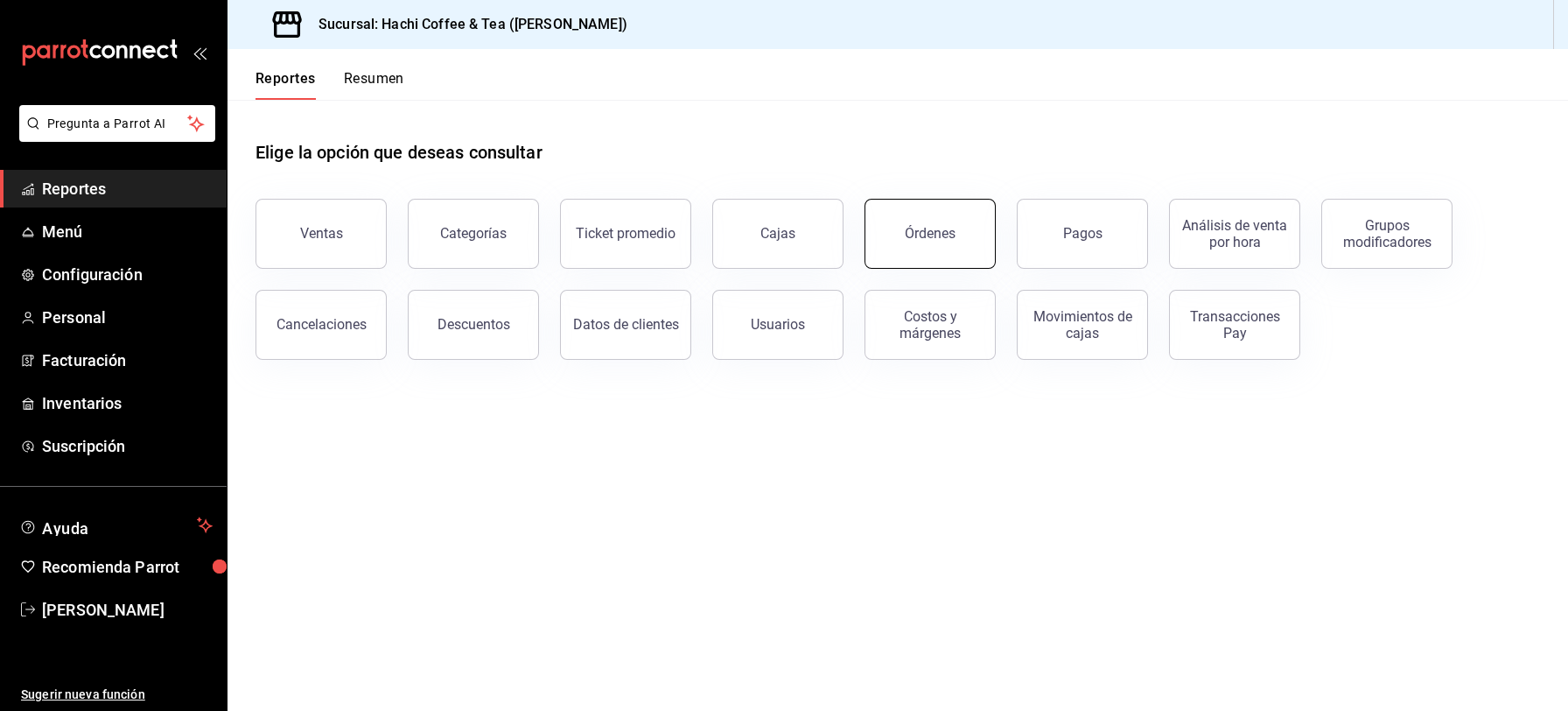
click at [944, 246] on button "Órdenes" at bounding box center [929, 234] width 131 height 70
